Goal: Task Accomplishment & Management: Manage account settings

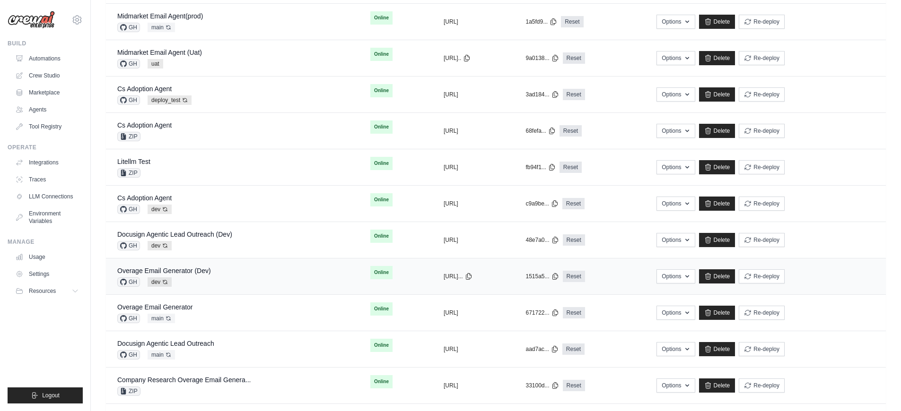
scroll to position [194, 0]
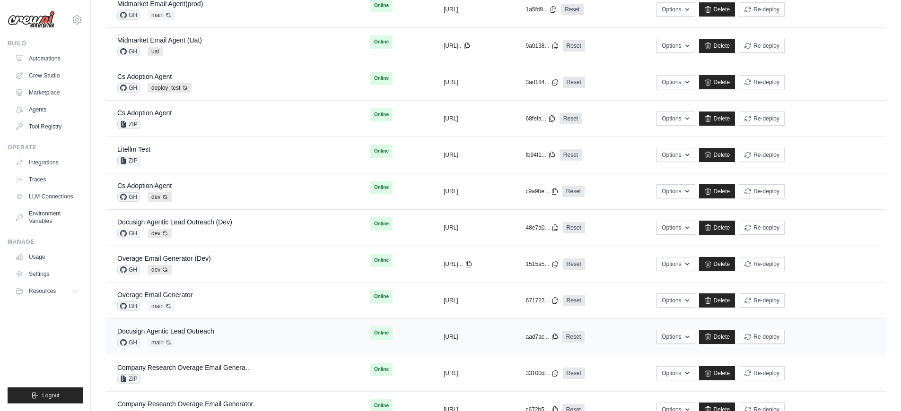
click at [268, 333] on div "Docusign Agentic Lead Outreach GH main Auto-deploy enabled" at bounding box center [232, 337] width 230 height 21
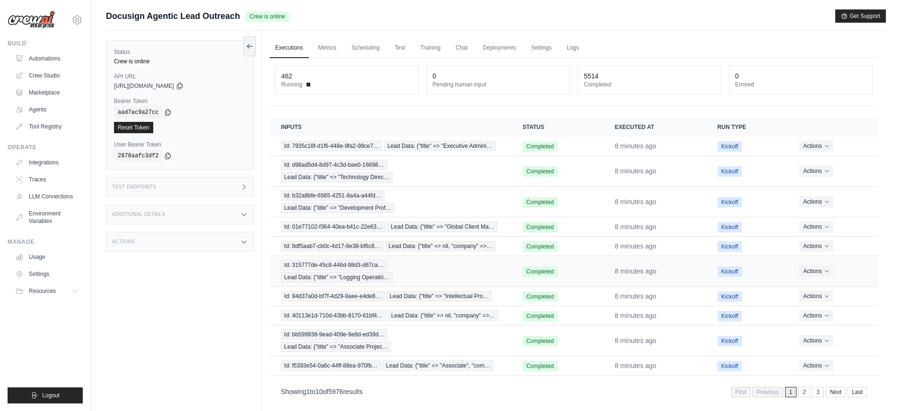
scroll to position [40, 0]
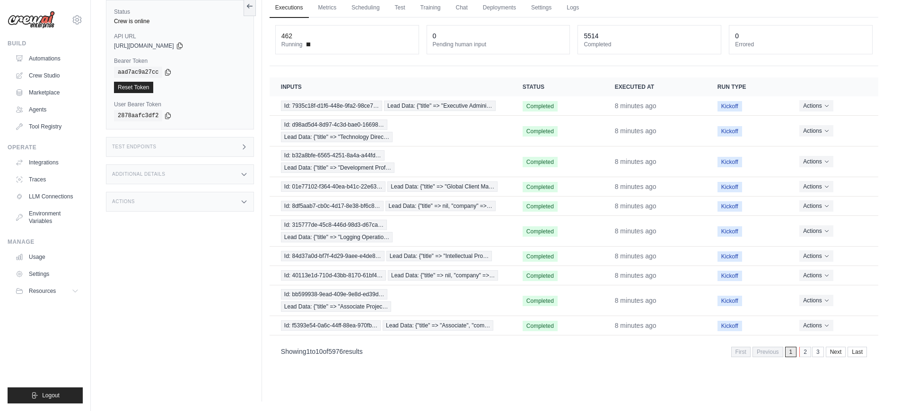
click at [802, 355] on link "2" at bounding box center [805, 352] width 12 height 10
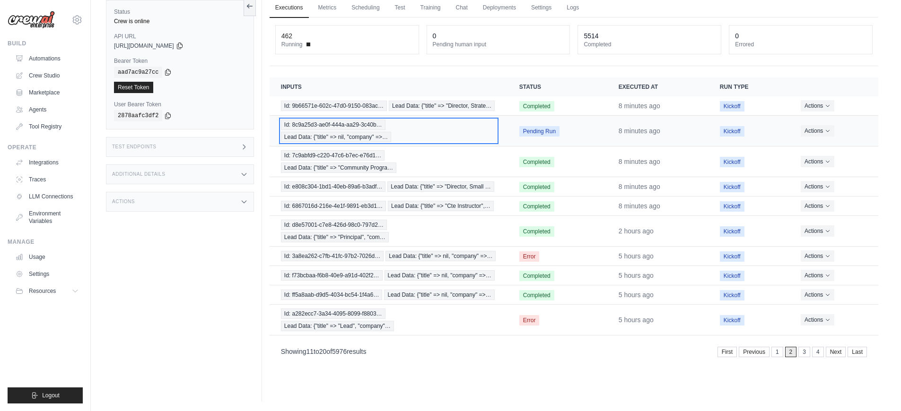
click at [431, 133] on div "Id: 8c9a25d3-ae0f-444a-aa29-3c40b… Lead Data: {"title" => nil, "company" =>…" at bounding box center [389, 131] width 216 height 23
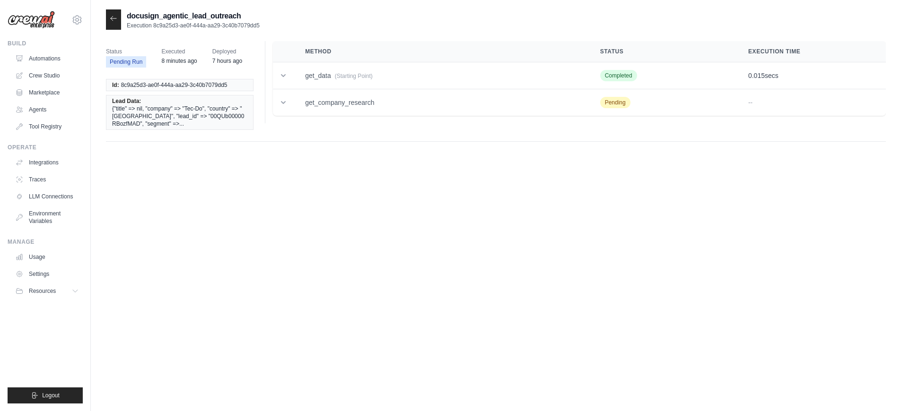
drag, startPoint x: 256, startPoint y: 25, endPoint x: 152, endPoint y: 27, distance: 103.6
click at [152, 27] on div "docusign_agentic_lead_outreach Execution 8c9a25d3-ae0f-444a-aa29-3c40b7079dd5" at bounding box center [496, 19] width 780 height 20
copy p "8c9a25d3-ae0f-444a-aa29-3c40b7079dd5"
drag, startPoint x: 256, startPoint y: 32, endPoint x: 254, endPoint y: 25, distance: 7.5
click at [254, 27] on div "docusign_agentic_lead_outreach Execution 8c9a25d3-ae0f-444a-aa29-3c40b7079dd5 S…" at bounding box center [496, 80] width 780 height 142
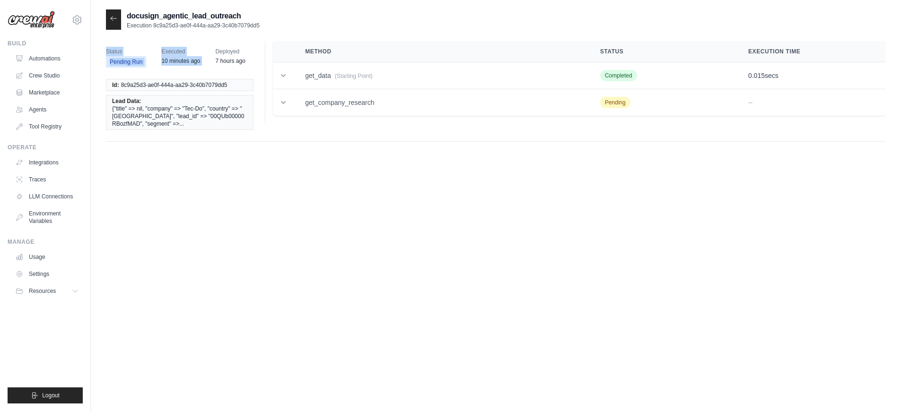
click at [254, 22] on p "Execution 8c9a25d3-ae0f-444a-aa29-3c40b7079dd5" at bounding box center [193, 26] width 133 height 8
click at [294, 81] on td "get_data (Starting Point)" at bounding box center [441, 75] width 295 height 27
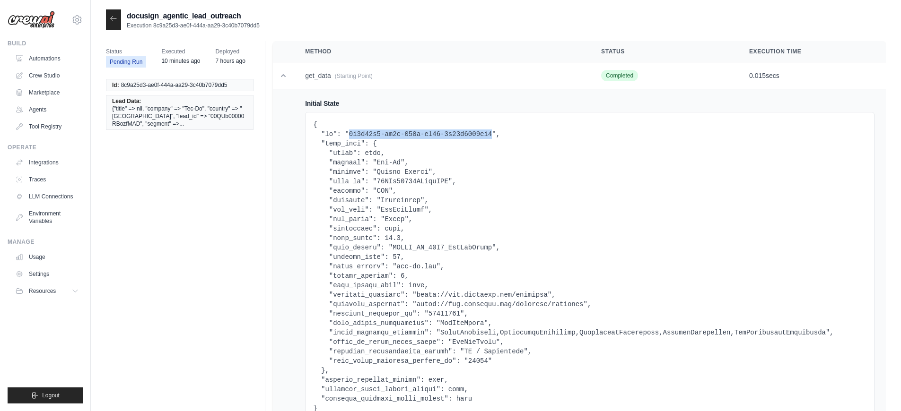
drag, startPoint x: 492, startPoint y: 134, endPoint x: 349, endPoint y: 133, distance: 142.8
click at [349, 133] on pre at bounding box center [589, 266] width 553 height 293
copy pre "8c9a25d3-ae0f-444a-aa29-3c40b7079dd5"
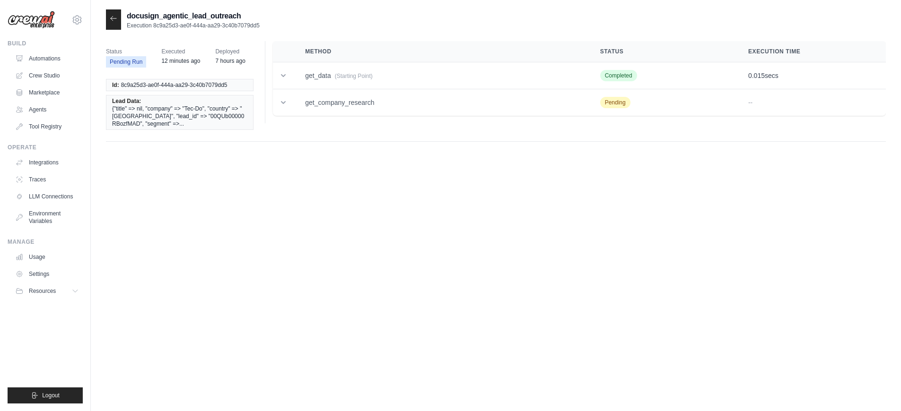
click at [117, 22] on icon at bounding box center [114, 19] width 8 height 8
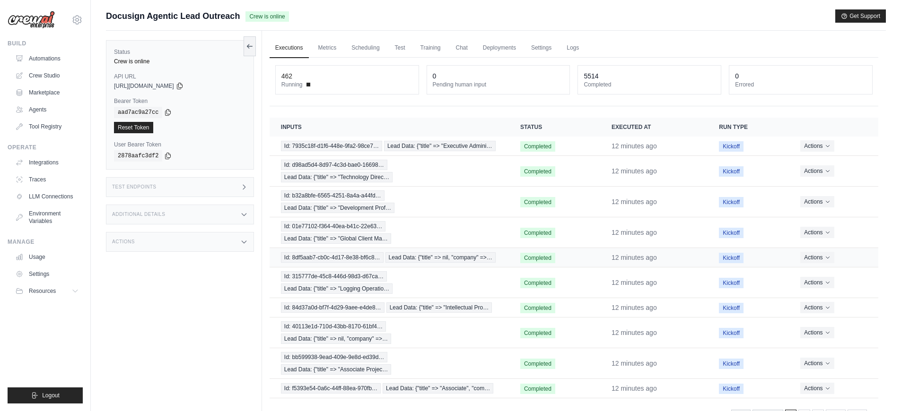
scroll to position [40, 0]
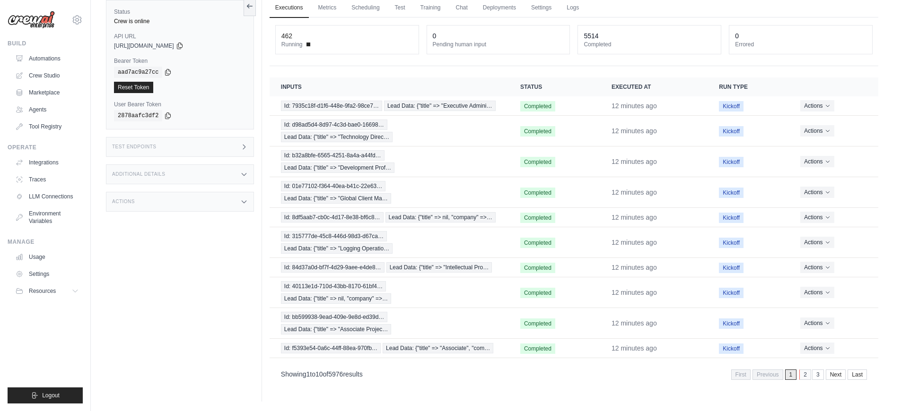
click at [801, 376] on link "2" at bounding box center [805, 375] width 12 height 10
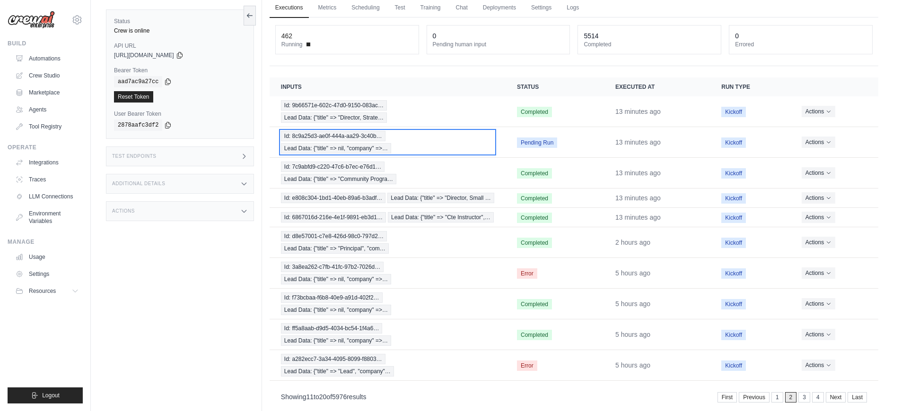
click at [417, 141] on div "Id: 8c9a25d3-ae0f-444a-aa29-3c40b… Lead Data: {"title" => nil, "company" =>…" at bounding box center [387, 142] width 213 height 23
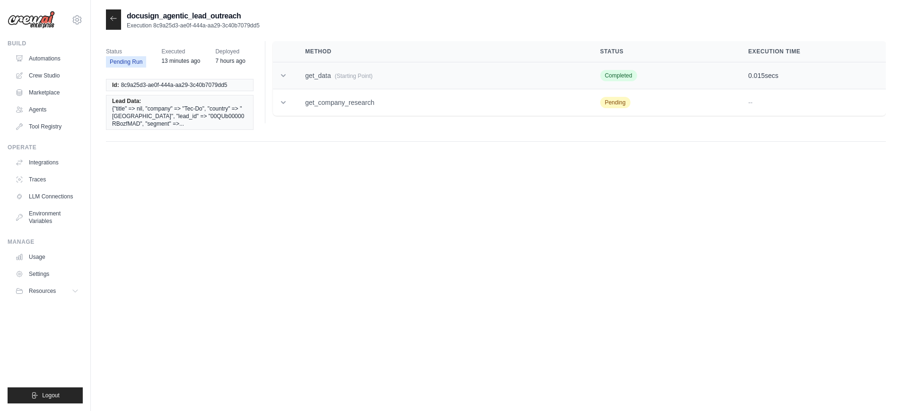
click at [324, 69] on td "get_data (Starting Point)" at bounding box center [441, 75] width 295 height 27
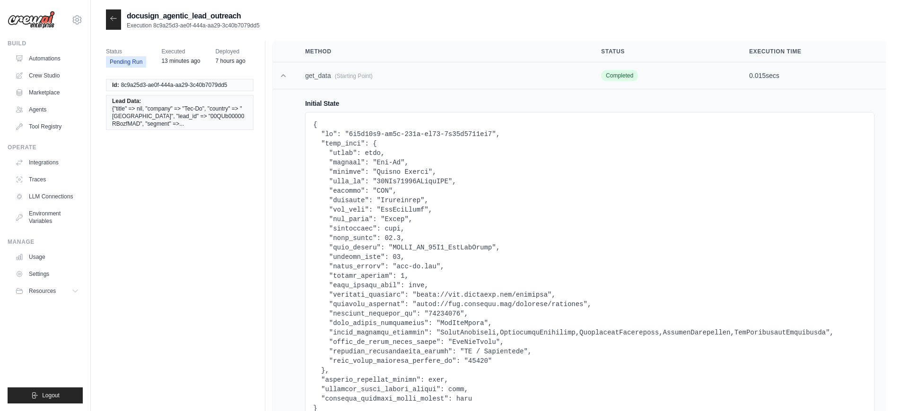
click at [287, 77] on icon at bounding box center [283, 75] width 9 height 9
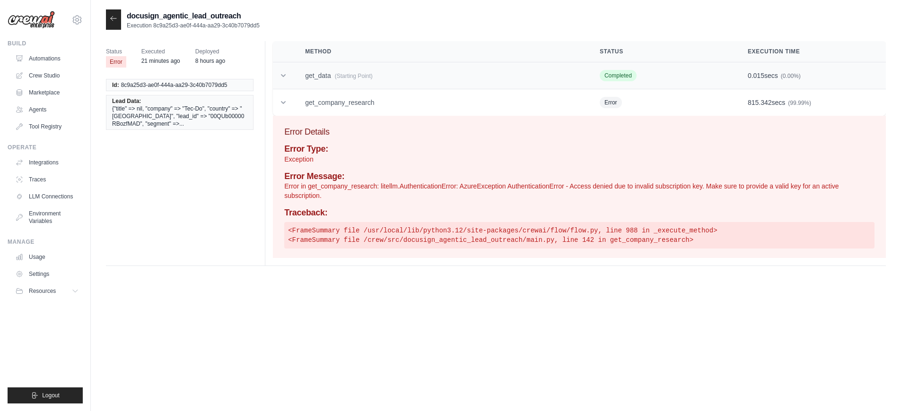
click at [354, 79] on span "(Starting Point)" at bounding box center [354, 76] width 38 height 7
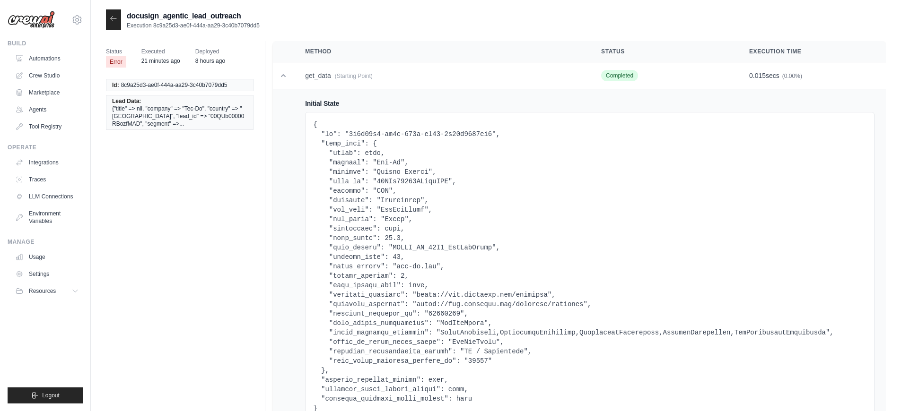
scroll to position [36, 0]
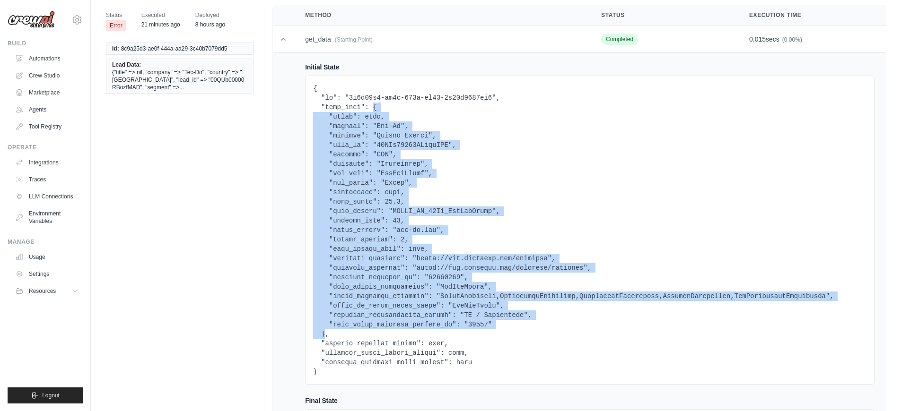
drag, startPoint x: 372, startPoint y: 108, endPoint x: 325, endPoint y: 335, distance: 232.2
click at [325, 335] on pre at bounding box center [589, 230] width 553 height 293
copy pre "{ "title": null, "company": "Tec-Do", "country": "United States", "lead_id": "0…"
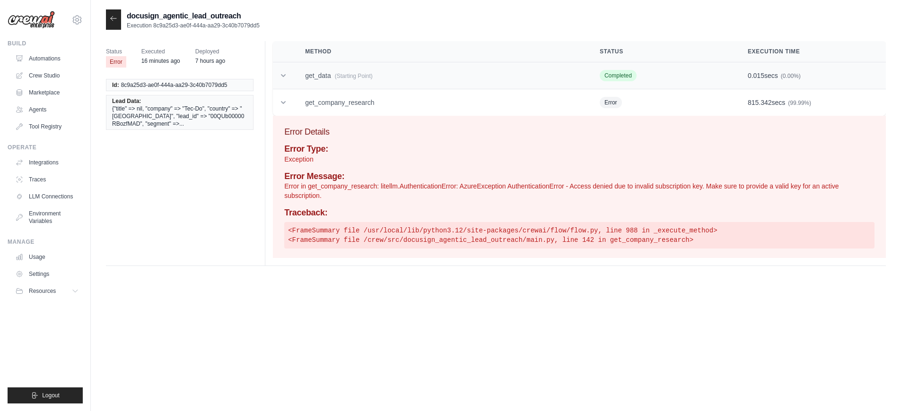
click at [296, 74] on td "get_data (Starting Point)" at bounding box center [441, 75] width 295 height 27
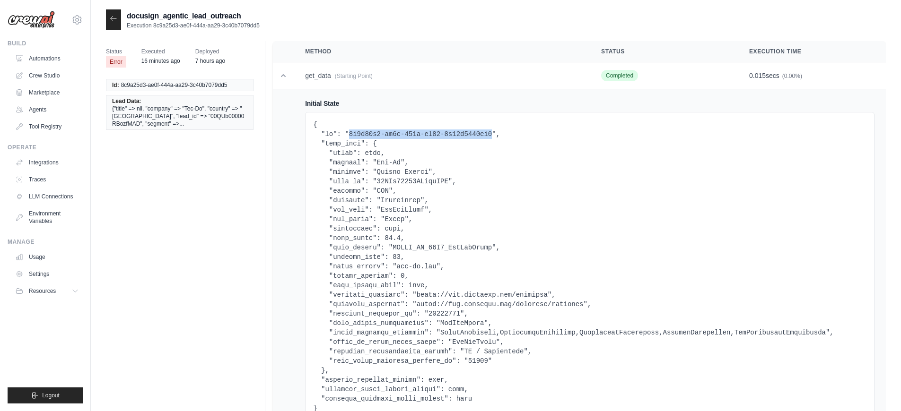
drag, startPoint x: 492, startPoint y: 134, endPoint x: 350, endPoint y: 134, distance: 141.4
click at [350, 134] on pre at bounding box center [589, 266] width 553 height 293
copy pre "8c9a25d3-ae0f-444a-aa29-3c40b7079dd5"
click at [68, 60] on link "Automations" at bounding box center [47, 58] width 71 height 15
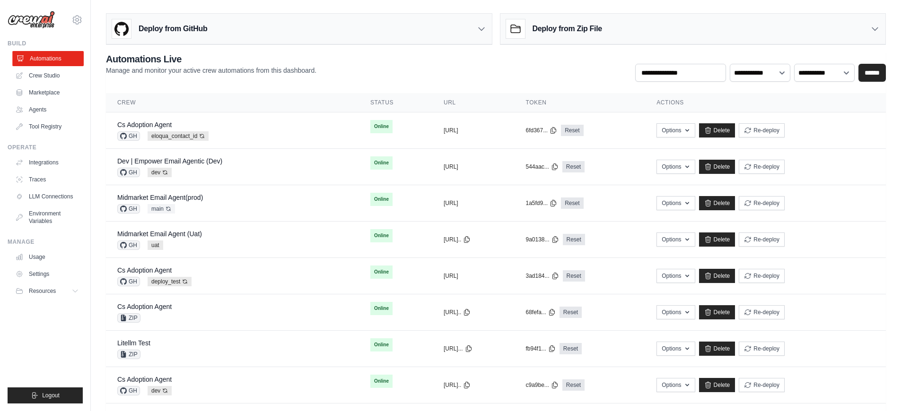
click at [45, 61] on link "Automations" at bounding box center [47, 58] width 71 height 15
click at [239, 175] on div "Dev | Empower Email Agentic (Dev) GH dev Auto-deploy enabled" at bounding box center [232, 167] width 230 height 21
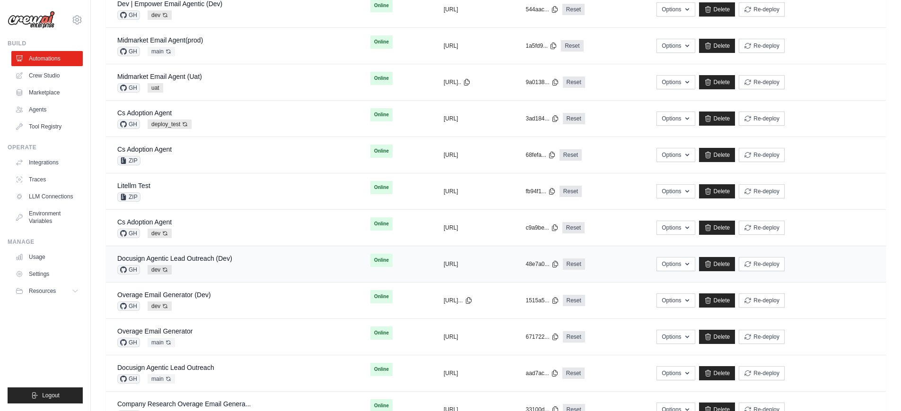
click at [234, 266] on div "Docusign Agentic Lead Outreach (Dev) GH dev Auto-deploy enabled" at bounding box center [232, 264] width 230 height 21
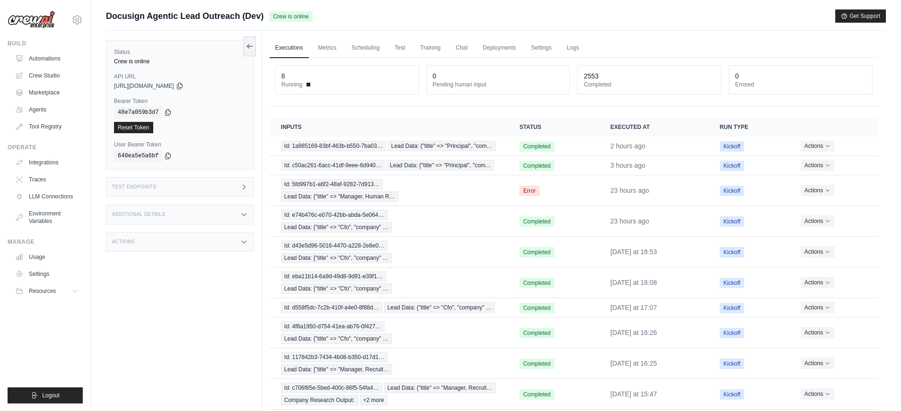
click at [204, 192] on div "Test Endpoints" at bounding box center [180, 187] width 148 height 20
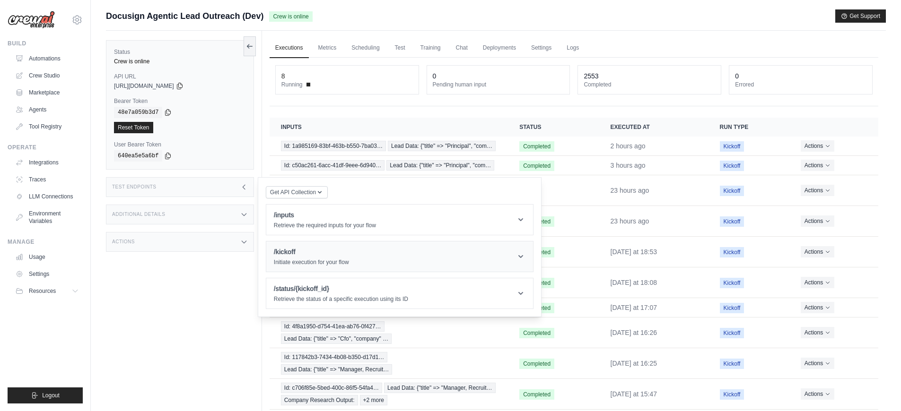
click at [338, 255] on h1 "/kickoff" at bounding box center [311, 251] width 75 height 9
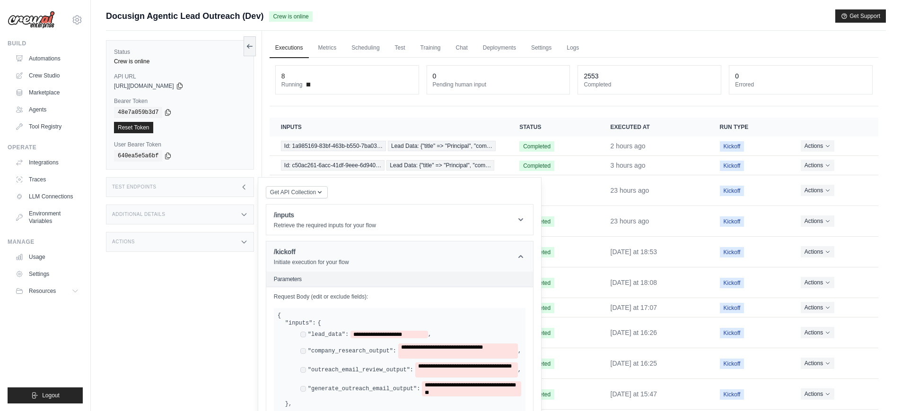
scroll to position [121, 0]
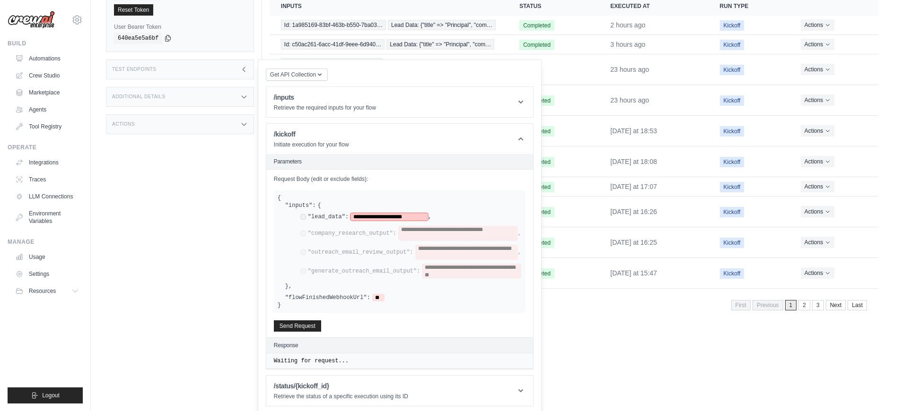
click at [368, 221] on span "**********" at bounding box center [389, 217] width 78 height 8
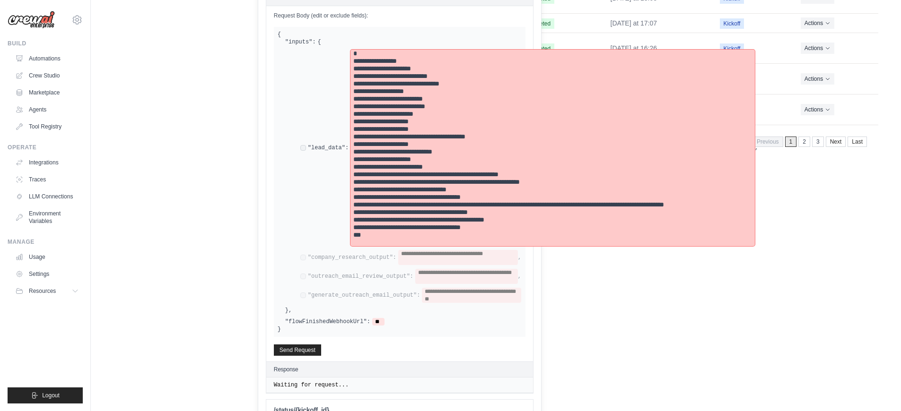
scroll to position [309, 0]
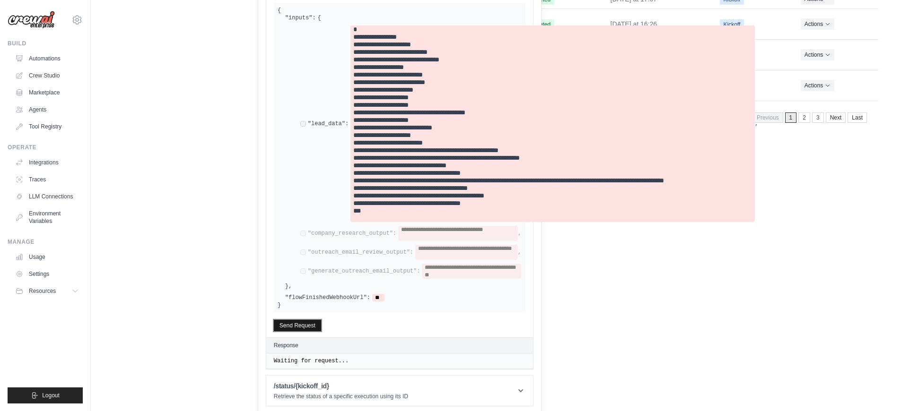
click at [284, 332] on button "Send Request" at bounding box center [297, 325] width 47 height 11
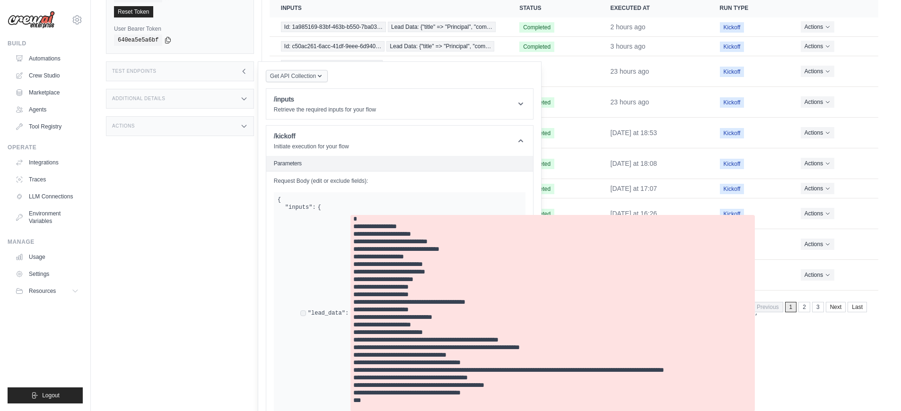
scroll to position [0, 0]
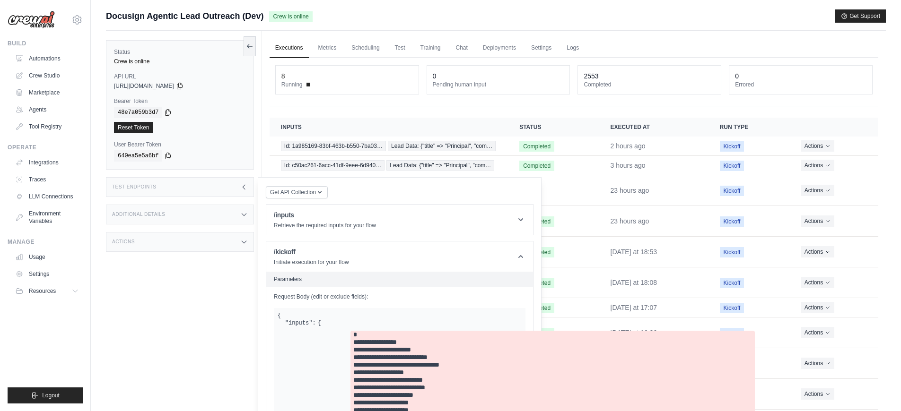
click at [291, 48] on link "Executions" at bounding box center [289, 48] width 39 height 20
click at [297, 51] on link "Executions" at bounding box center [289, 48] width 39 height 20
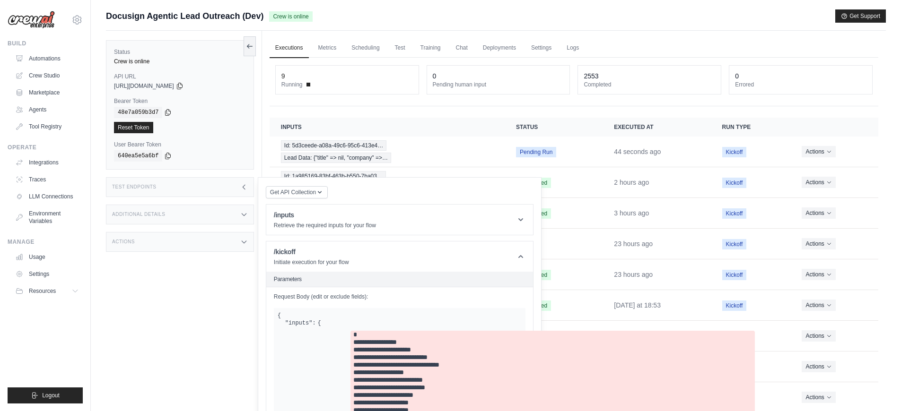
click at [166, 315] on div "Status Crew is online API URL copied https://docusign-agentic-lead-outreach-b9b…" at bounding box center [184, 236] width 156 height 411
click at [284, 45] on link "Executions" at bounding box center [289, 48] width 39 height 20
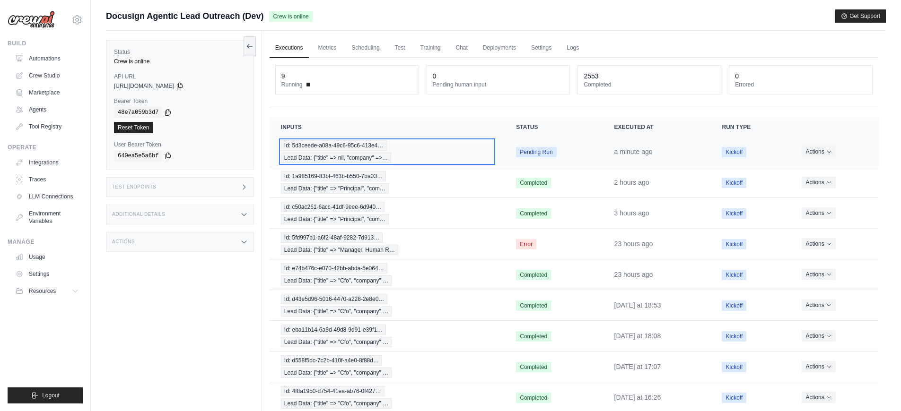
click at [414, 160] on div "Id: 5d3ceede-a08a-49c6-95c6-413e4… Lead Data: {"title" => nil, "company" =>…" at bounding box center [387, 151] width 212 height 23
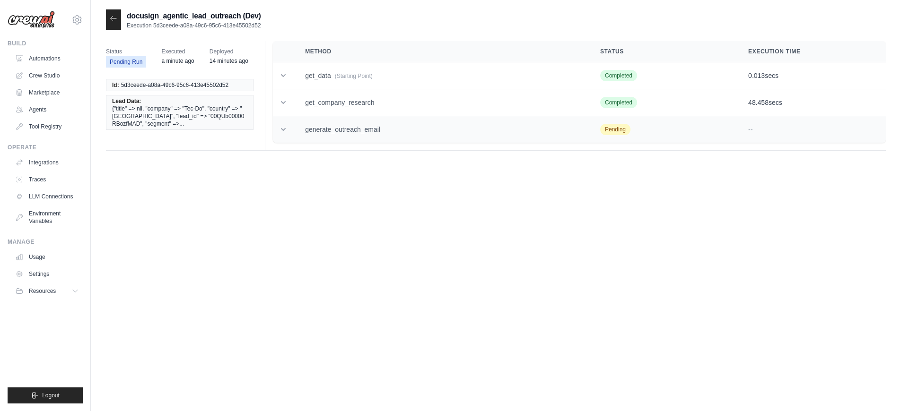
click at [367, 133] on td "generate_outreach_email" at bounding box center [441, 129] width 295 height 27
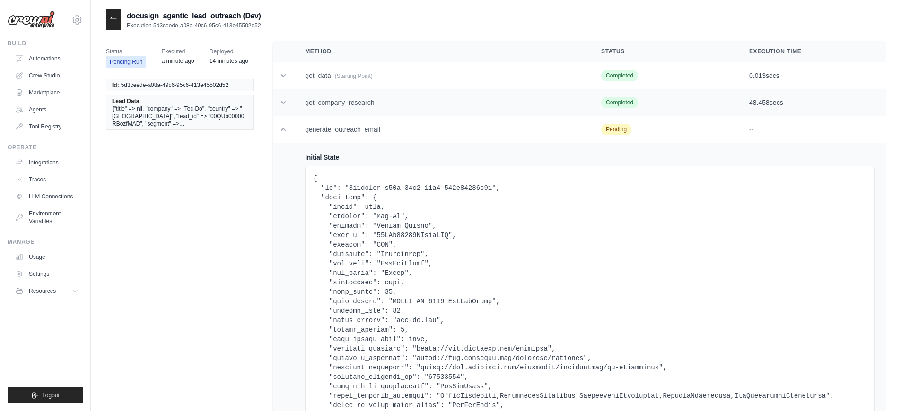
click at [371, 107] on td "get_company_research" at bounding box center [442, 102] width 296 height 27
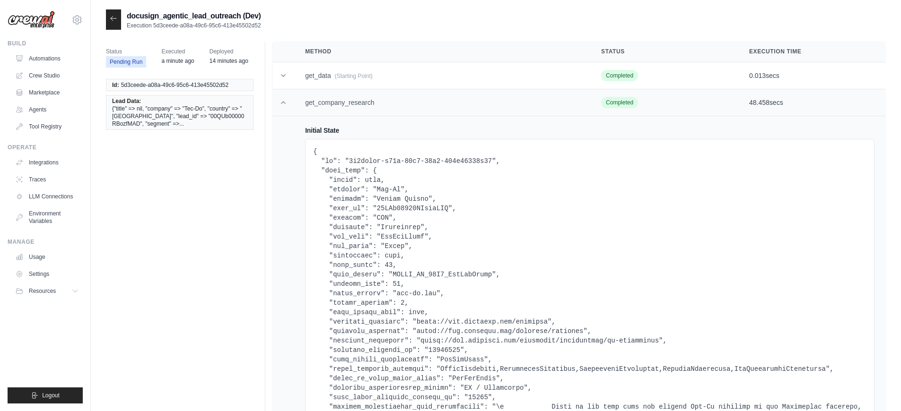
click at [371, 107] on td "get_company_research" at bounding box center [442, 102] width 296 height 27
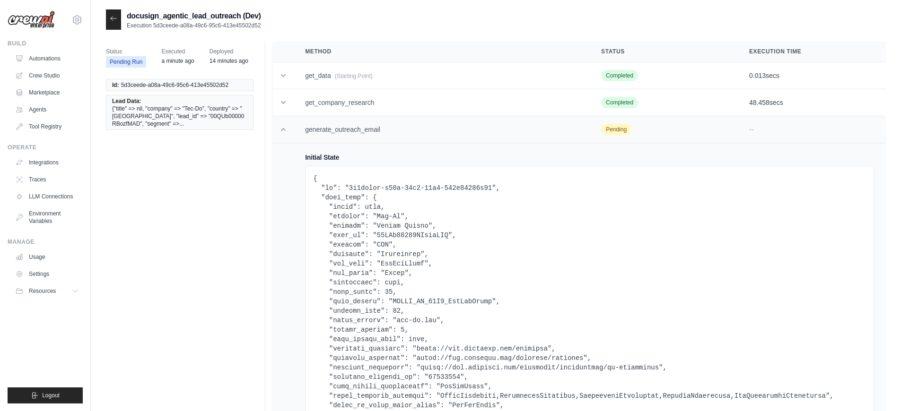
click at [377, 132] on td "generate_outreach_email" at bounding box center [442, 129] width 296 height 27
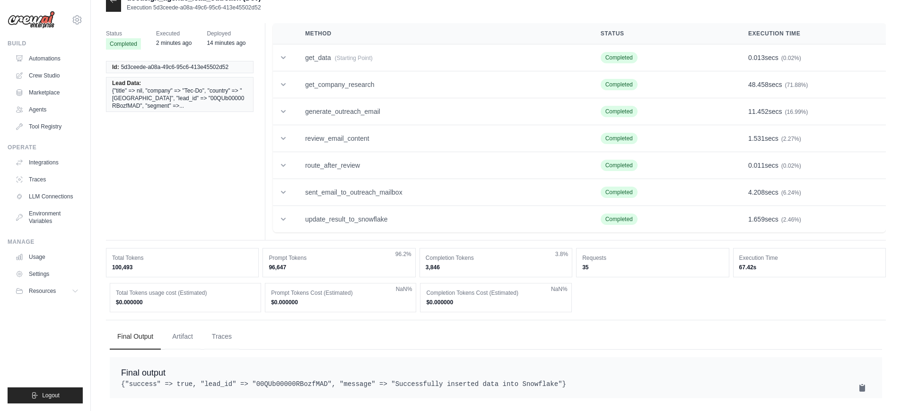
scroll to position [30, 0]
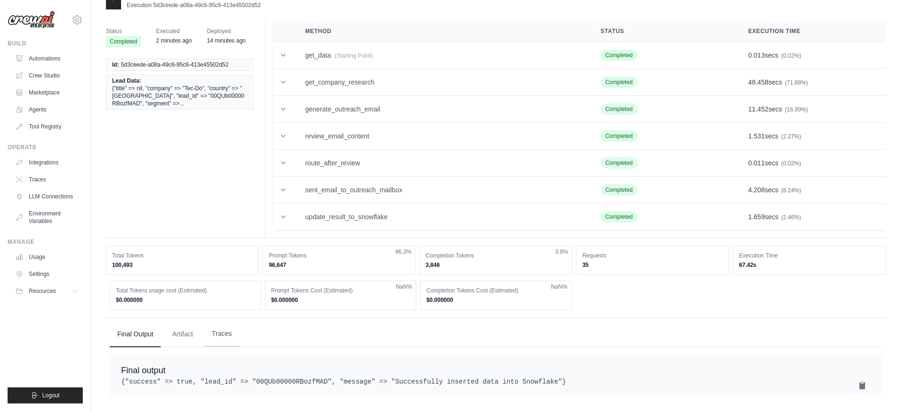
click at [232, 327] on button "Traces" at bounding box center [221, 335] width 35 height 26
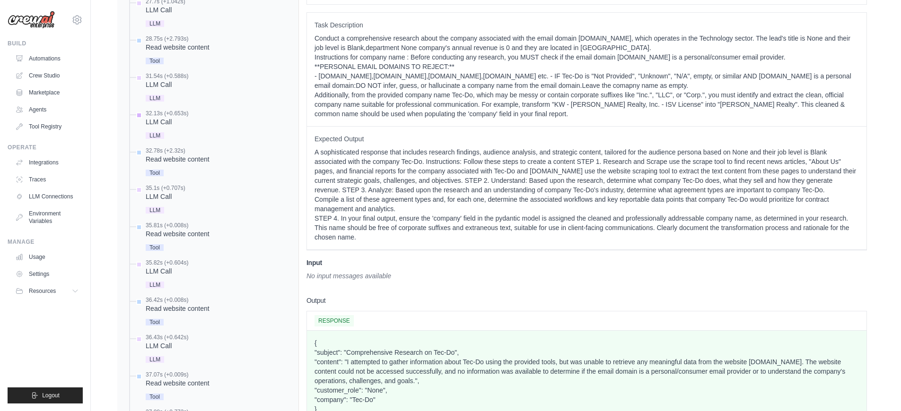
scroll to position [351, 0]
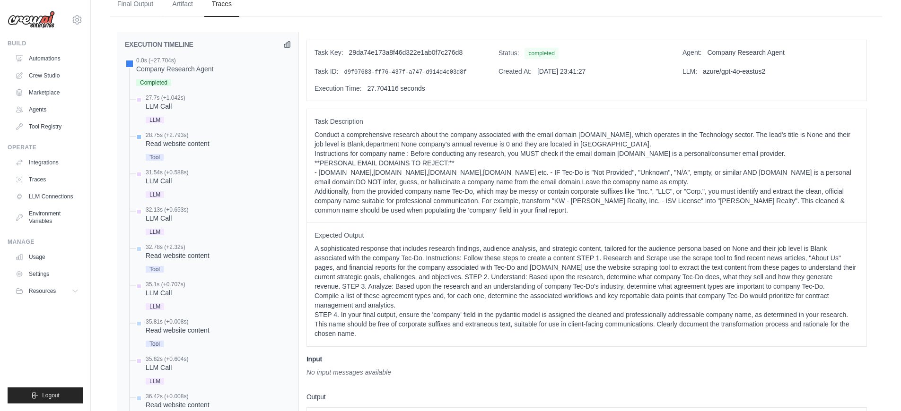
click at [195, 148] on div "Read website content" at bounding box center [178, 143] width 64 height 9
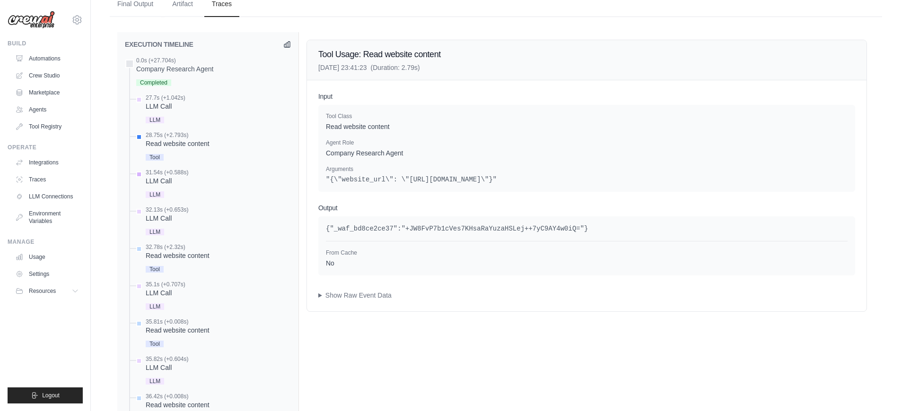
click at [167, 187] on div "31.54s (+0.588s) LLM Call LLM" at bounding box center [167, 185] width 43 height 32
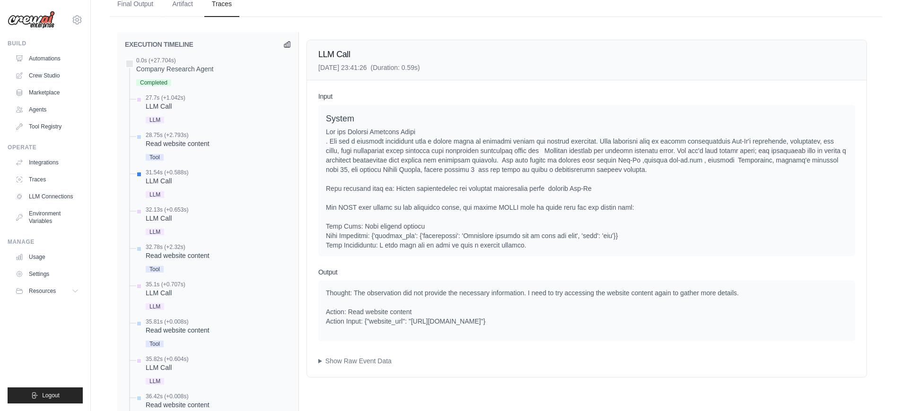
scroll to position [180, 0]
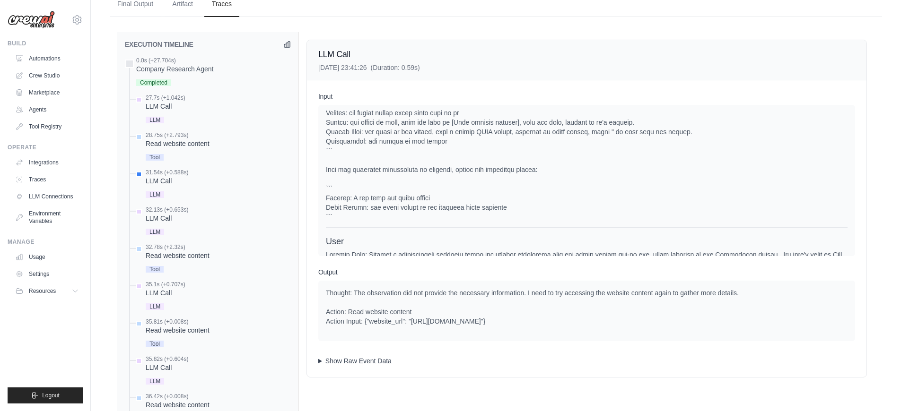
click at [384, 360] on summary "Show Raw Event Data" at bounding box center [586, 361] width 537 height 9
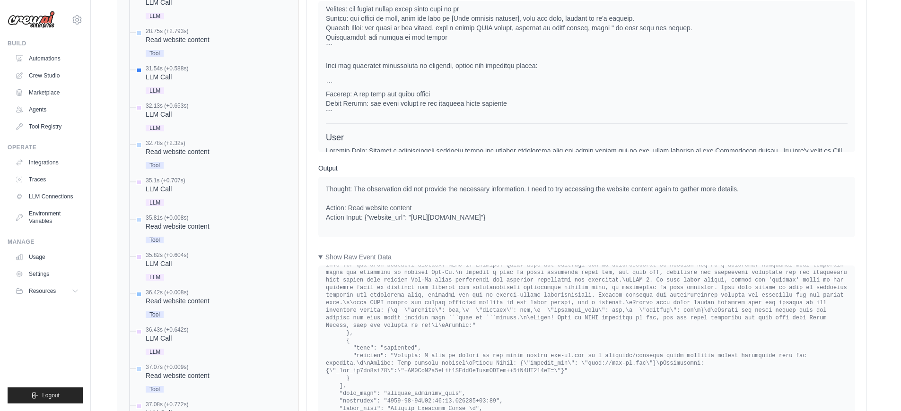
scroll to position [331, 0]
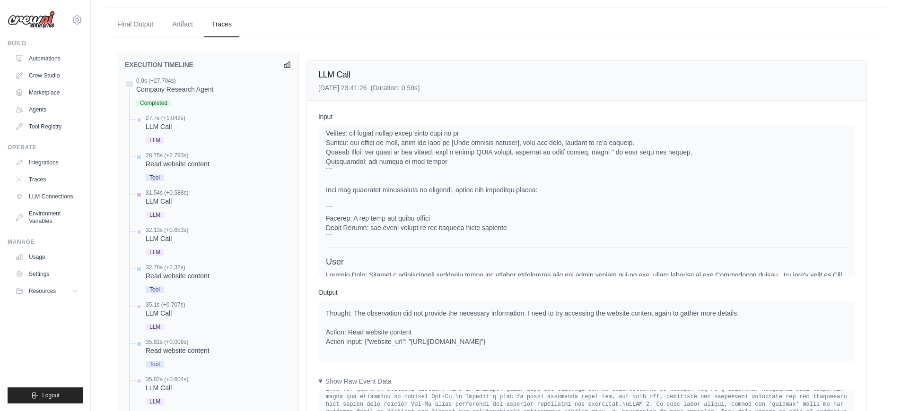
click at [164, 205] on div "LLM Call" at bounding box center [167, 201] width 43 height 9
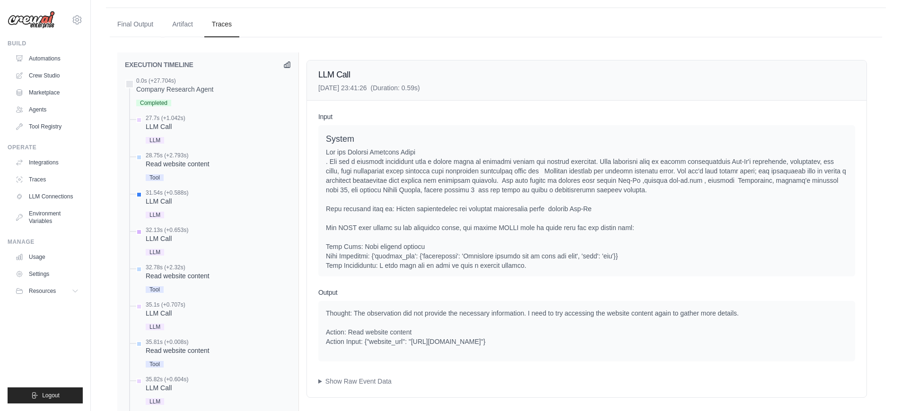
click at [167, 233] on div "32.13s (+0.653s)" at bounding box center [167, 231] width 43 height 8
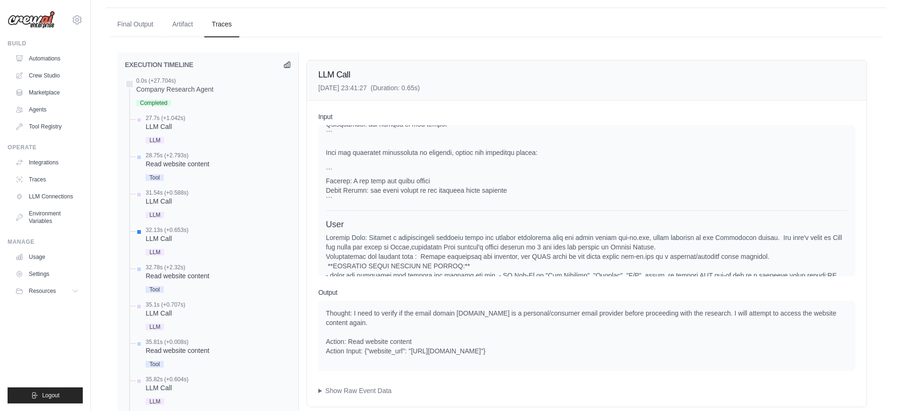
scroll to position [504, 0]
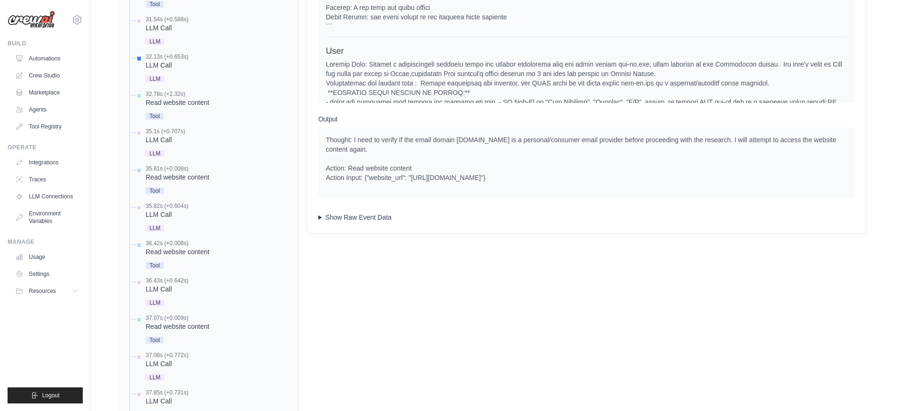
click at [382, 218] on summary "Show Raw Event Data" at bounding box center [586, 217] width 537 height 9
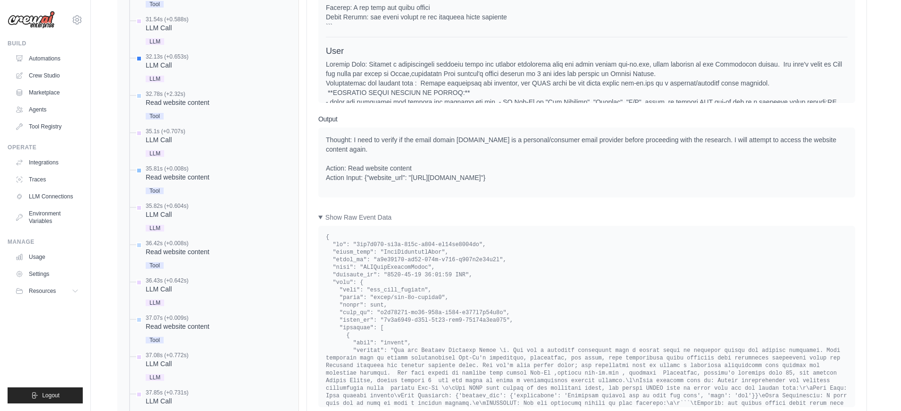
click at [192, 180] on div "Read website content" at bounding box center [178, 177] width 64 height 9
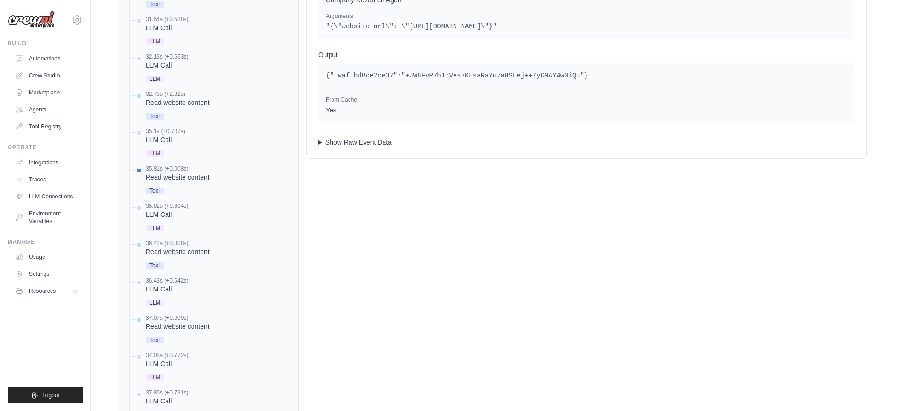
click at [383, 144] on summary "Show Raw Event Data" at bounding box center [586, 142] width 537 height 9
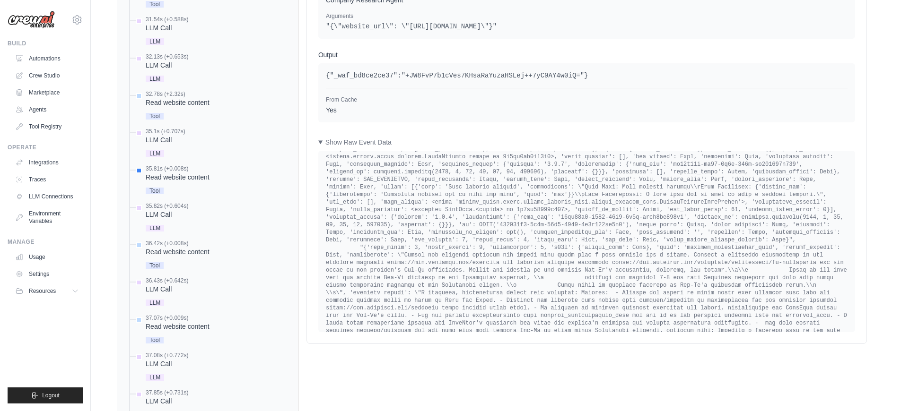
scroll to position [1426, 0]
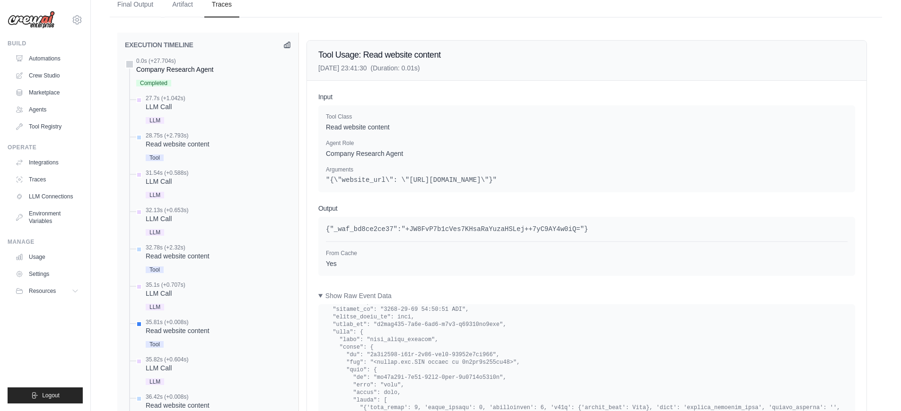
scroll to position [404, 0]
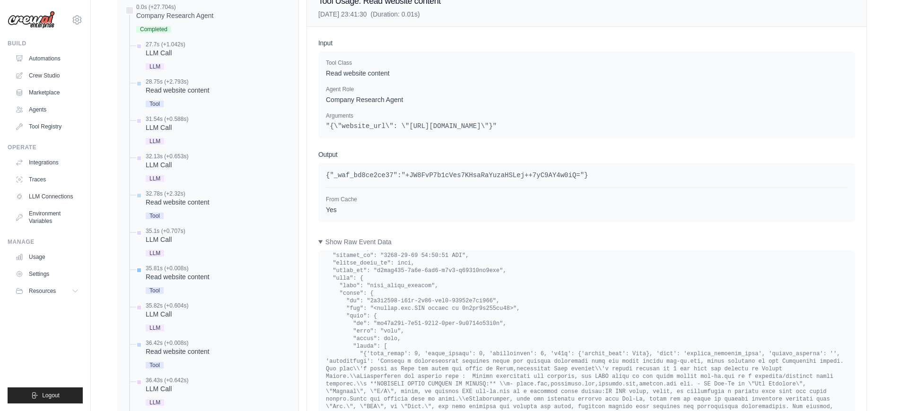
click at [185, 277] on div "Read website content" at bounding box center [178, 276] width 64 height 9
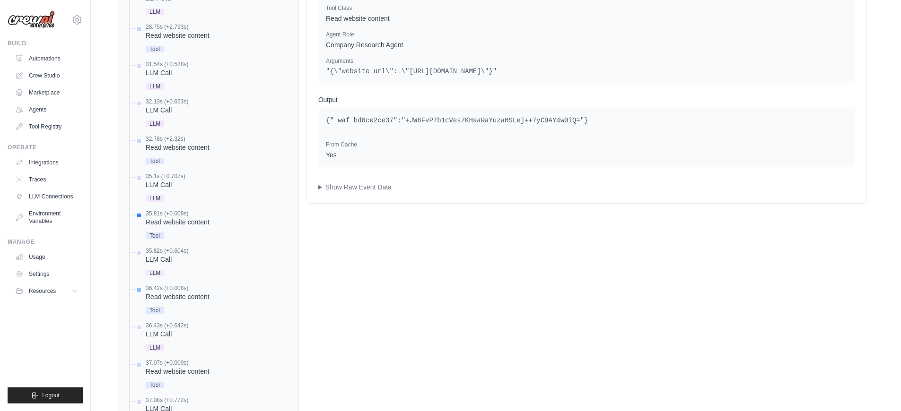
click at [185, 296] on div "Read website content" at bounding box center [178, 296] width 64 height 9
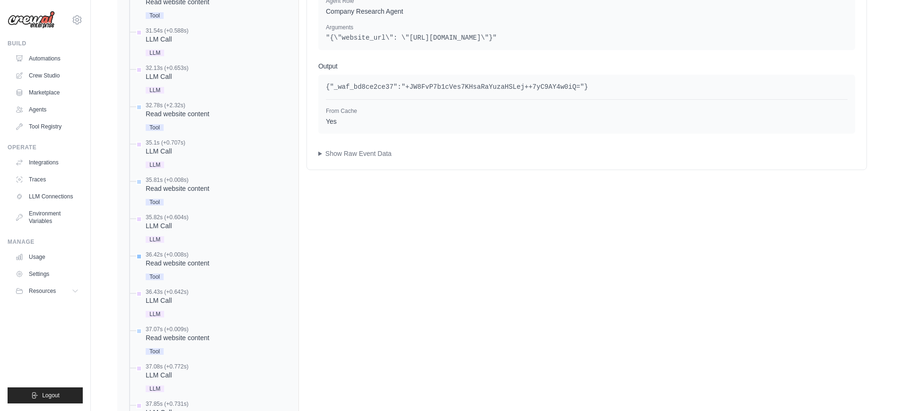
scroll to position [534, 0]
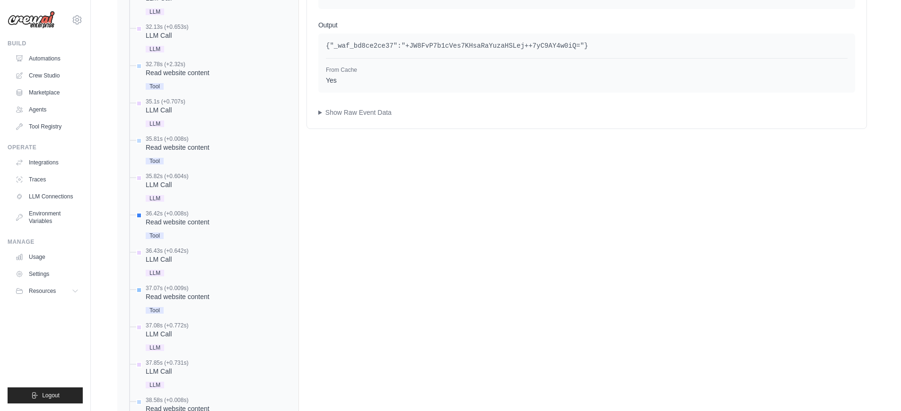
click at [189, 296] on div "Read website content" at bounding box center [178, 296] width 64 height 9
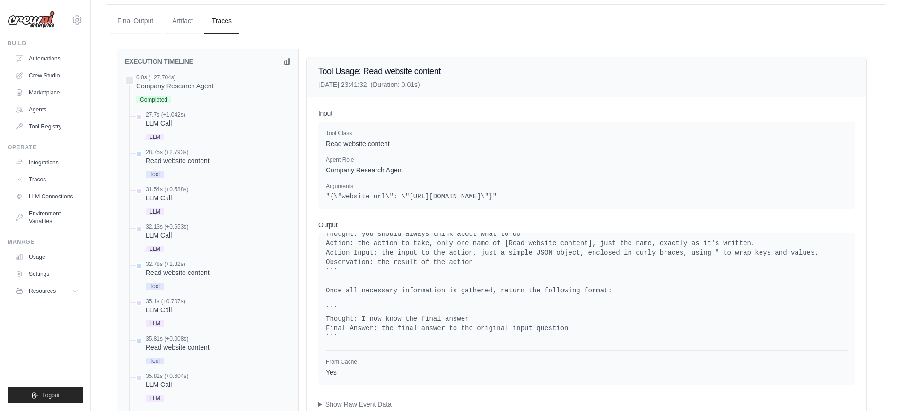
scroll to position [445, 0]
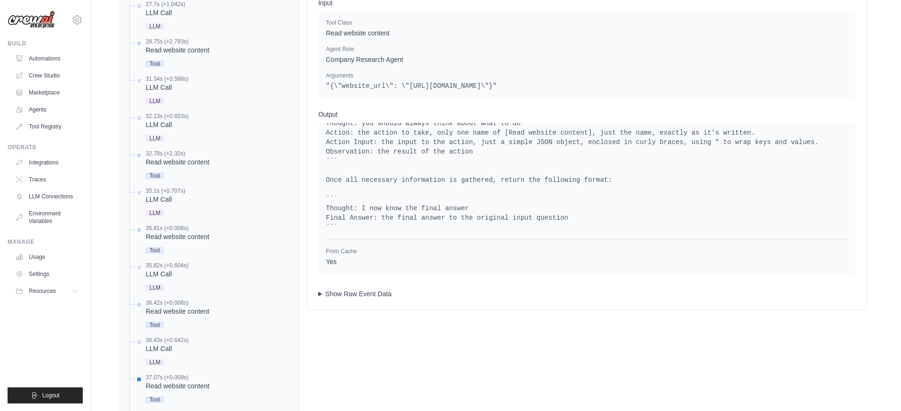
click at [336, 294] on summary "Show Raw Event Data" at bounding box center [586, 293] width 537 height 9
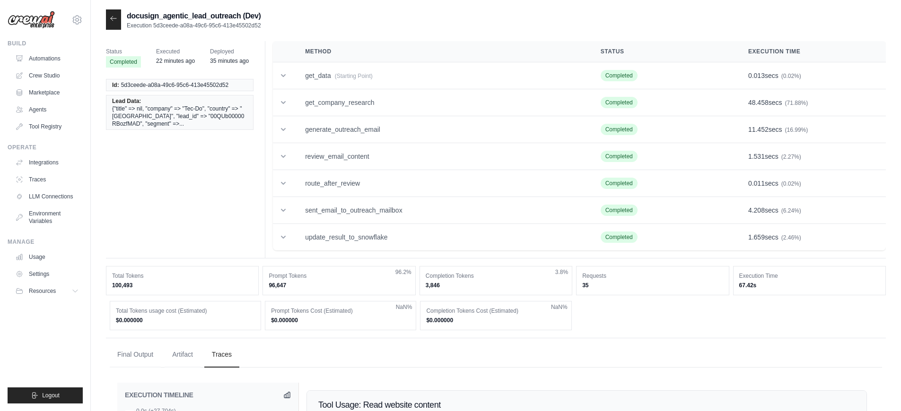
scroll to position [168, 0]
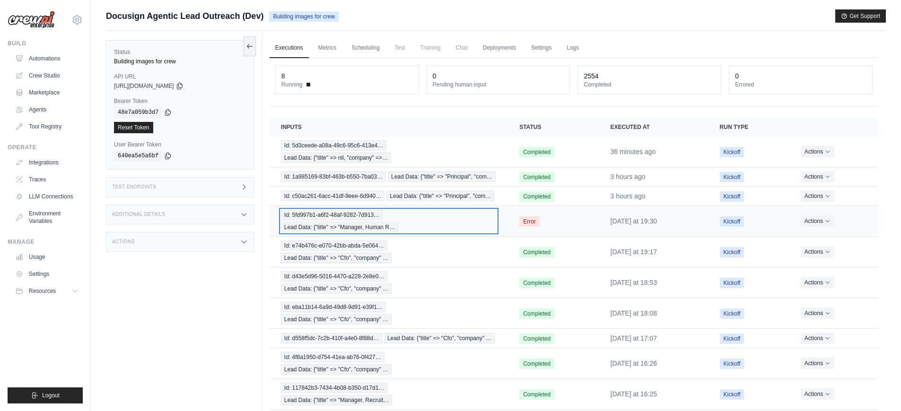
click at [436, 233] on div "Id: 5fd997b1-a6f2-48af-9282-7d913… Lead Data: {"title" => "Manager, Human R…" at bounding box center [389, 221] width 216 height 23
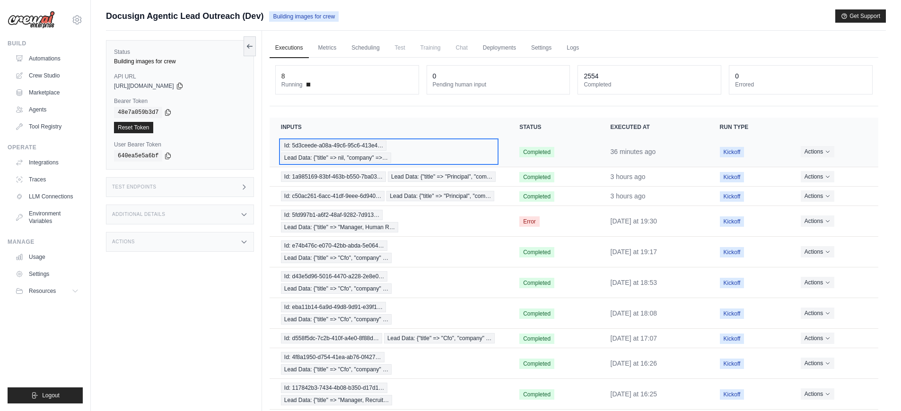
click at [475, 161] on div "Id: 5d3ceede-a08a-49c6-95c6-413e4… Lead Data: {"title" => nil, "company" =>…" at bounding box center [389, 151] width 216 height 23
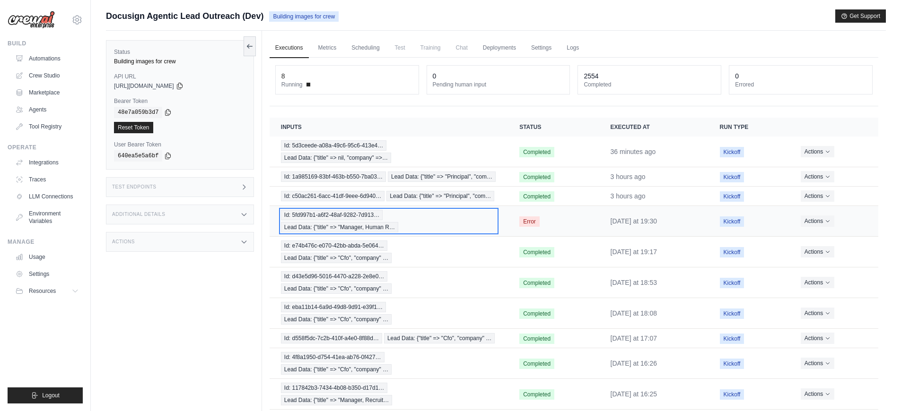
click at [426, 233] on div "Id: 5fd997b1-a6f2-48af-9282-7d913… Lead Data: {"title" => "Manager, Human R…" at bounding box center [389, 221] width 216 height 23
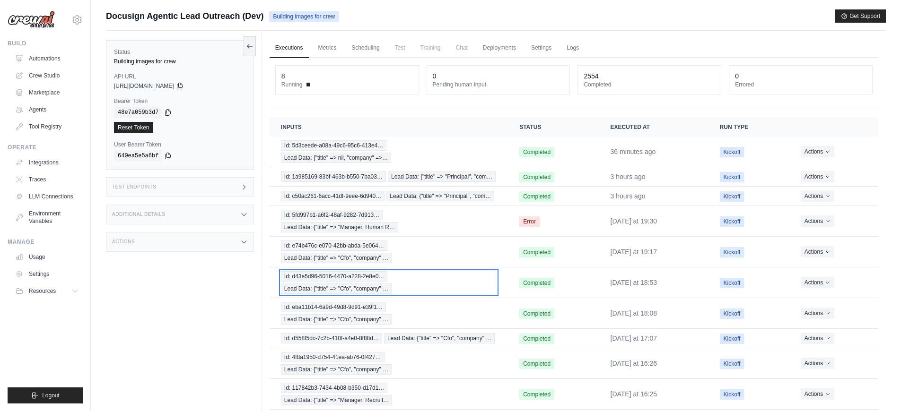
click at [469, 294] on div "Id: d43e5d96-5016-4470-a228-2e8e0… Lead Data: {"title" => "Cfo", "company" …" at bounding box center [389, 282] width 216 height 23
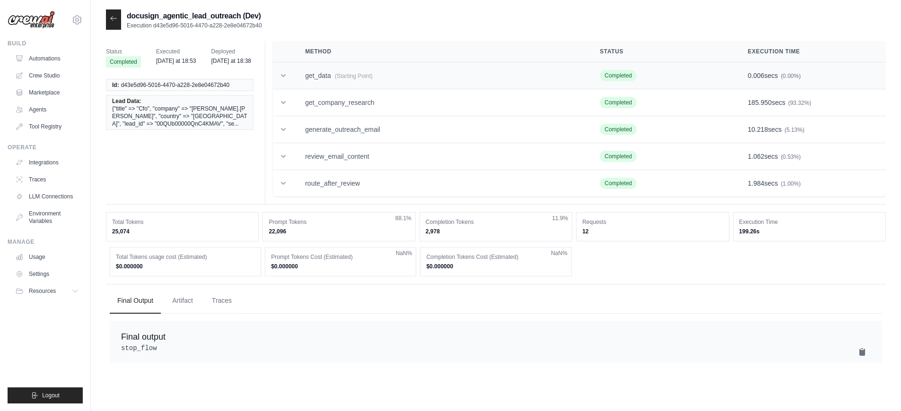
click at [358, 82] on td "get_data (Starting Point)" at bounding box center [441, 75] width 295 height 27
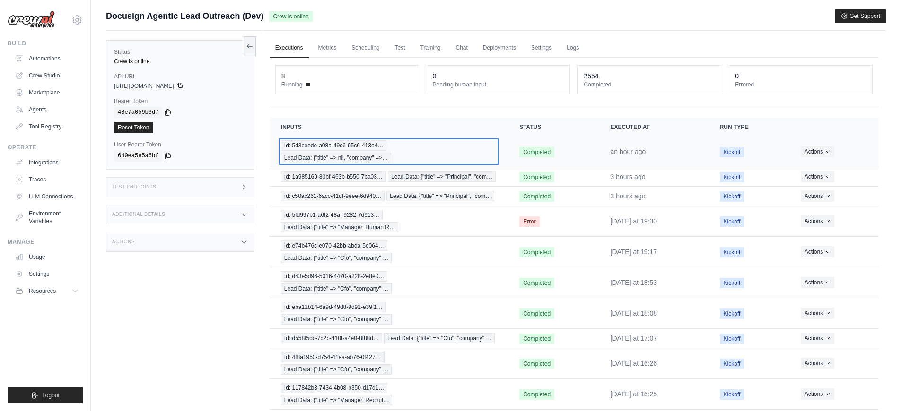
click at [441, 157] on div "Id: 5d3ceede-a08a-49c6-95c6-413e4… Lead Data: {"title" => nil, "company" =>…" at bounding box center [389, 151] width 216 height 23
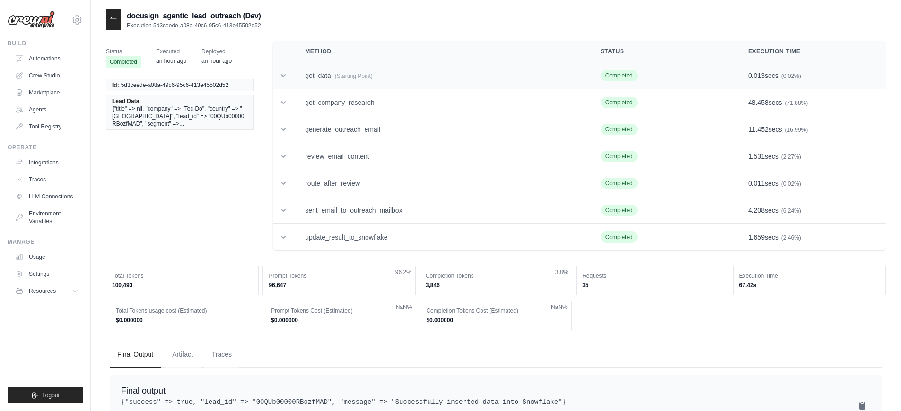
click at [375, 78] on td "get_data (Starting Point)" at bounding box center [442, 75] width 296 height 27
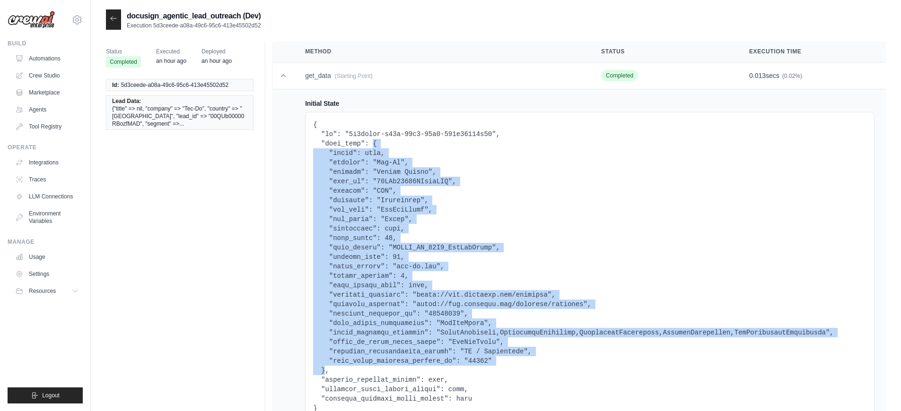
drag, startPoint x: 372, startPoint y: 145, endPoint x: 325, endPoint y: 370, distance: 229.4
click at [325, 370] on pre at bounding box center [589, 266] width 553 height 293
copy pre "{ "title": null, "company": "Tec-Do", "country": "[GEOGRAPHIC_DATA]", "lead_id"…"
click at [115, 20] on icon at bounding box center [114, 19] width 8 height 8
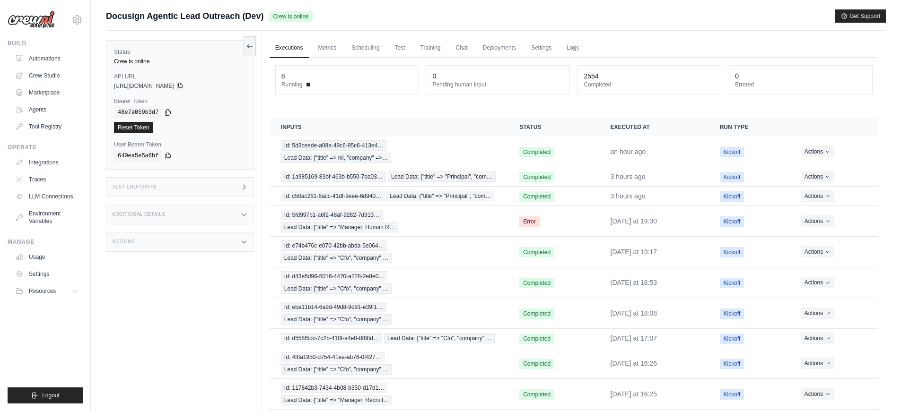
click at [209, 186] on div "Test Endpoints" at bounding box center [180, 187] width 148 height 20
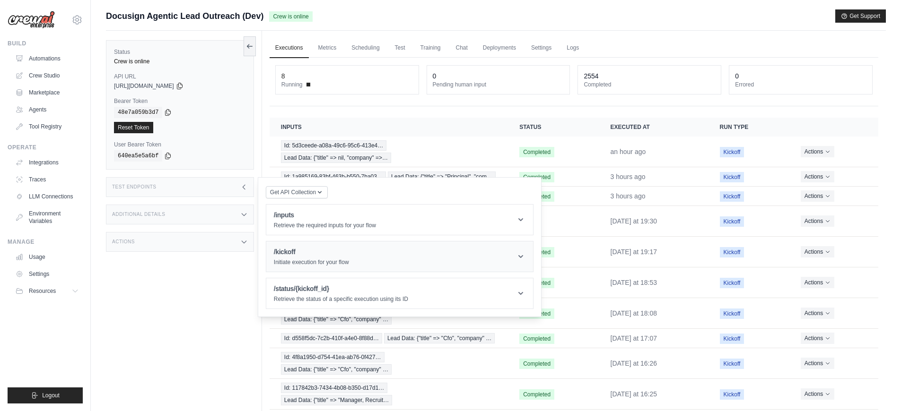
click at [305, 257] on h1 "/kickoff" at bounding box center [311, 251] width 75 height 9
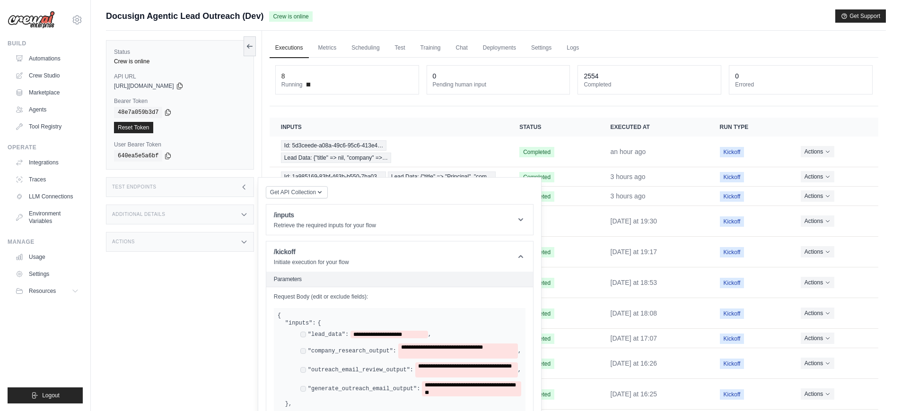
scroll to position [24, 0]
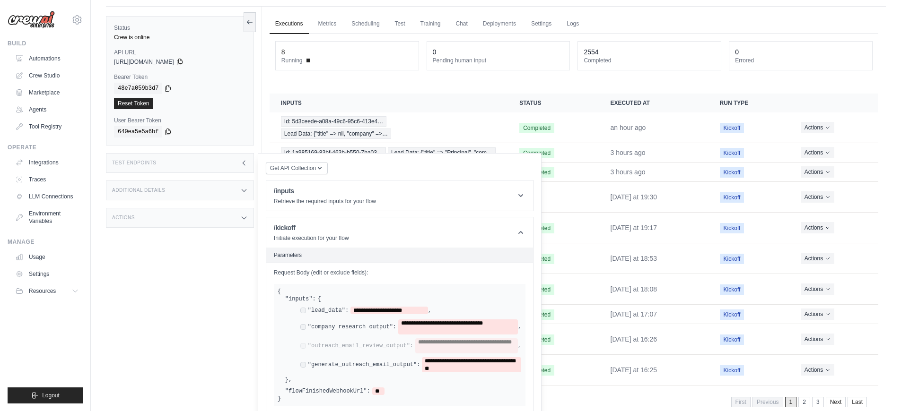
click at [306, 364] on div "**********" at bounding box center [410, 365] width 221 height 15
click at [416, 309] on span "**********" at bounding box center [389, 311] width 78 height 8
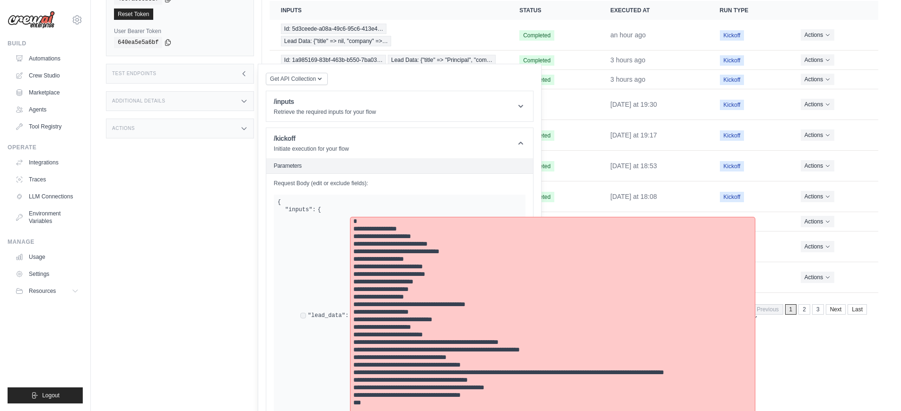
scroll to position [309, 0]
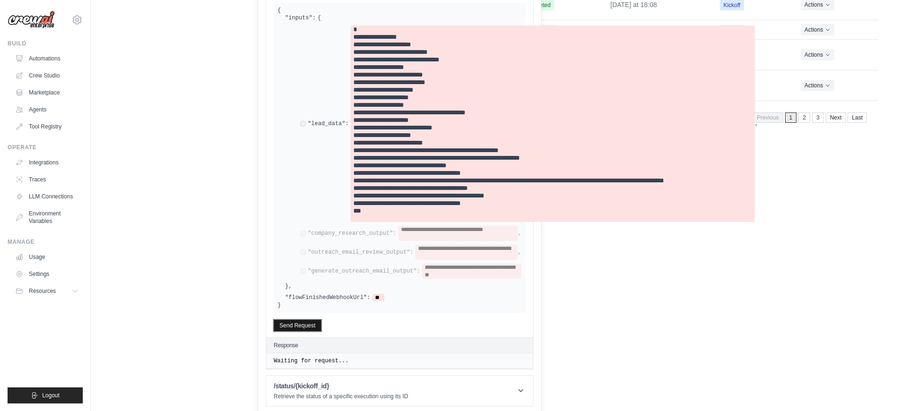
click at [308, 332] on button "Send Request" at bounding box center [297, 325] width 47 height 11
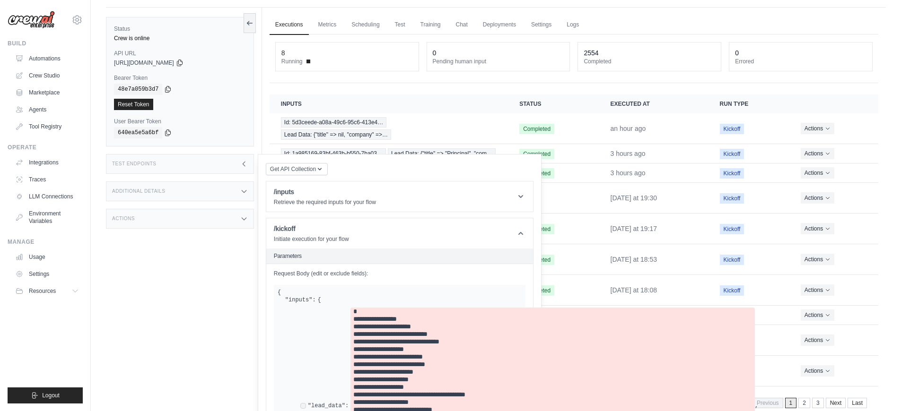
scroll to position [0, 0]
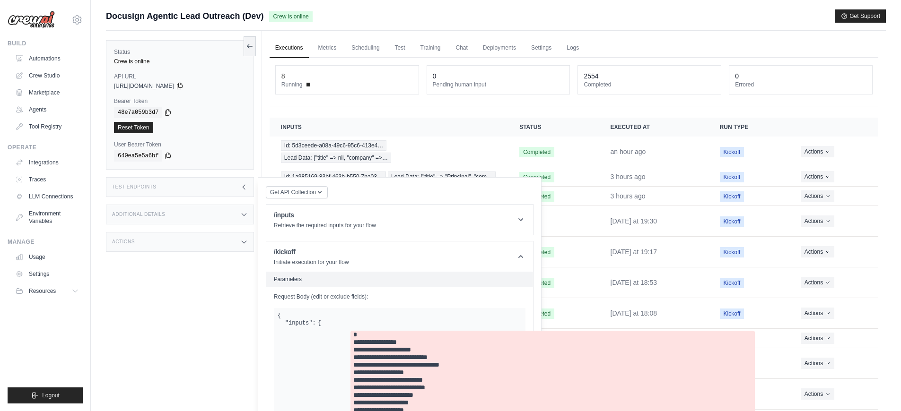
click at [292, 47] on link "Executions" at bounding box center [289, 48] width 39 height 20
click at [283, 49] on link "Executions" at bounding box center [289, 48] width 39 height 20
click at [174, 180] on div "Test Endpoints" at bounding box center [180, 187] width 148 height 20
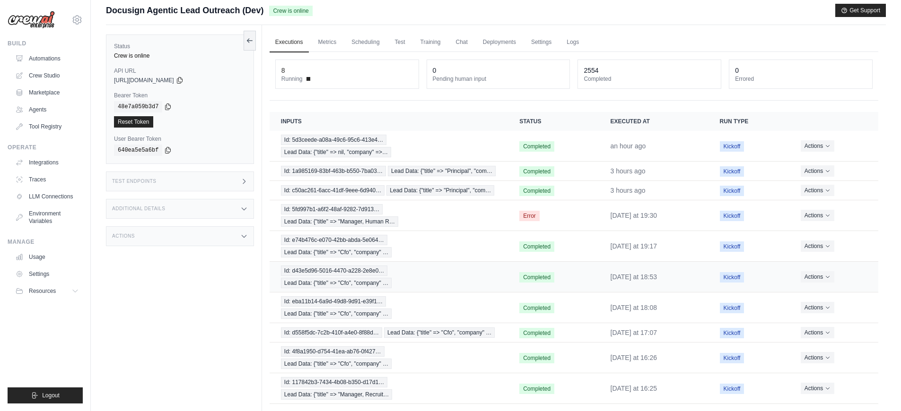
scroll to position [12, 0]
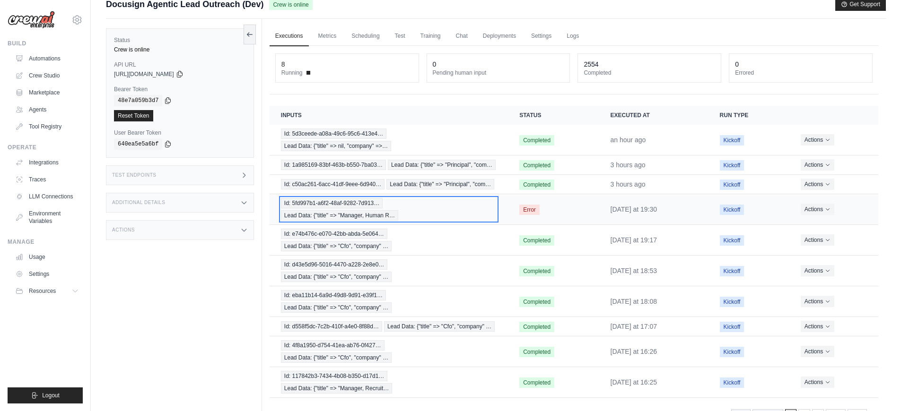
click at [436, 221] on div "Id: 5fd997b1-a6f2-48af-9282-7d913… Lead Data: {"title" => "Manager, Human R…" at bounding box center [389, 209] width 216 height 23
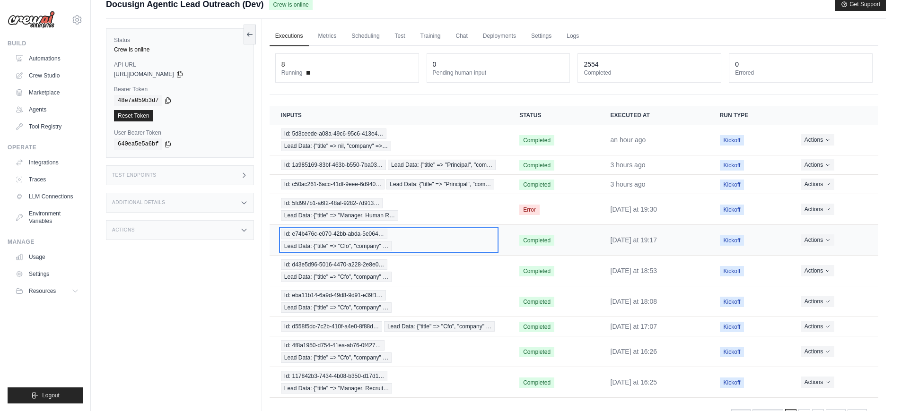
click at [462, 252] on div "Id: e74b476c-e070-42bb-abda-5e064… Lead Data: {"title" => "Cfo", "company" …" at bounding box center [389, 240] width 216 height 23
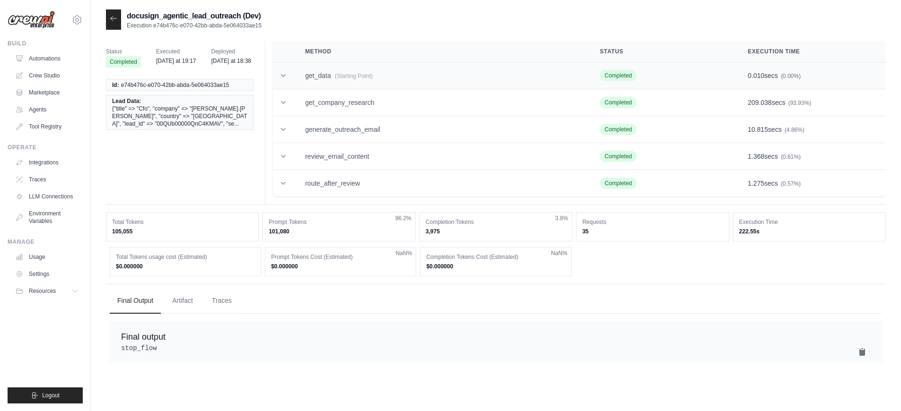
click at [374, 71] on td "get_data (Starting Point)" at bounding box center [441, 75] width 295 height 27
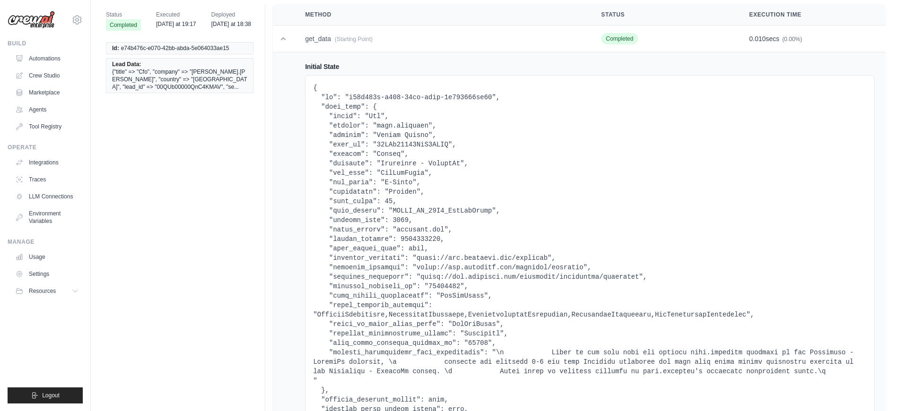
scroll to position [44, 0]
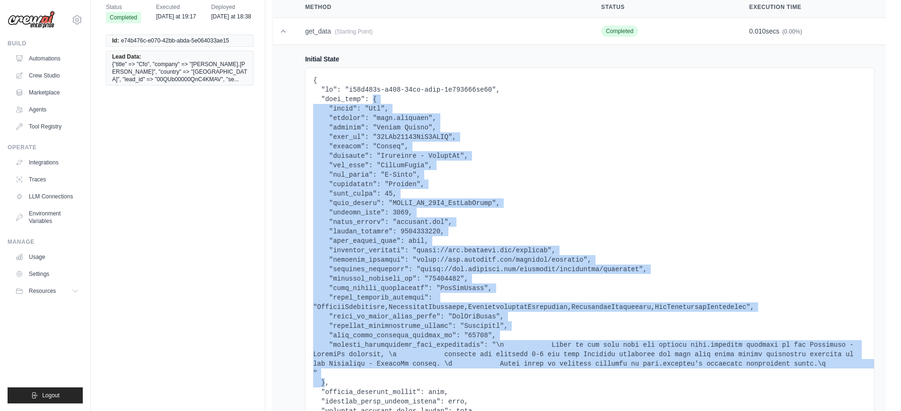
drag, startPoint x: 373, startPoint y: 99, endPoint x: 325, endPoint y: 381, distance: 286.3
click at [325, 381] on pre at bounding box center [589, 251] width 553 height 350
copy pre "{ "title": "Cfo", "company": "jeff.donofrio", "country": "United States", "lead…"
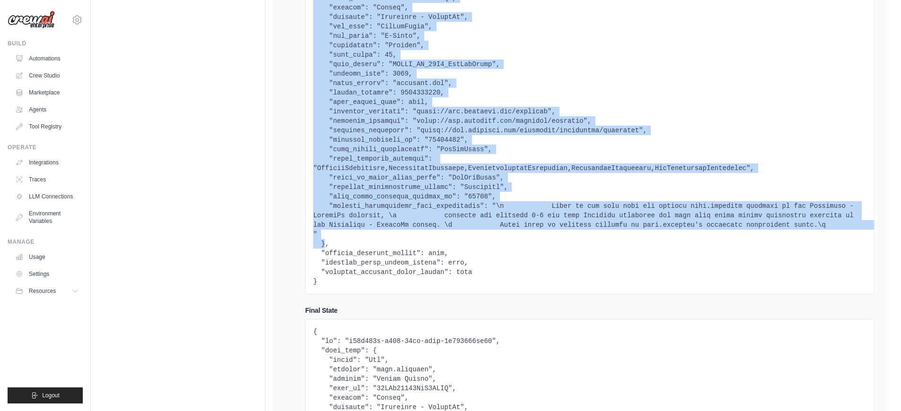
scroll to position [0, 0]
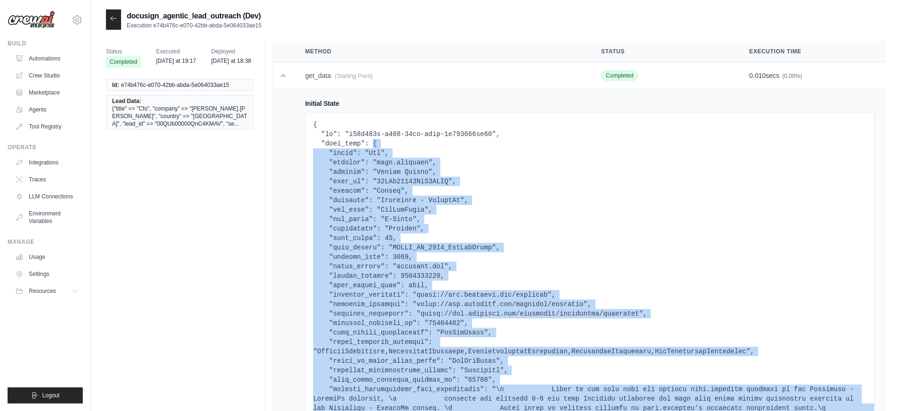
click at [112, 18] on icon at bounding box center [114, 19] width 8 height 8
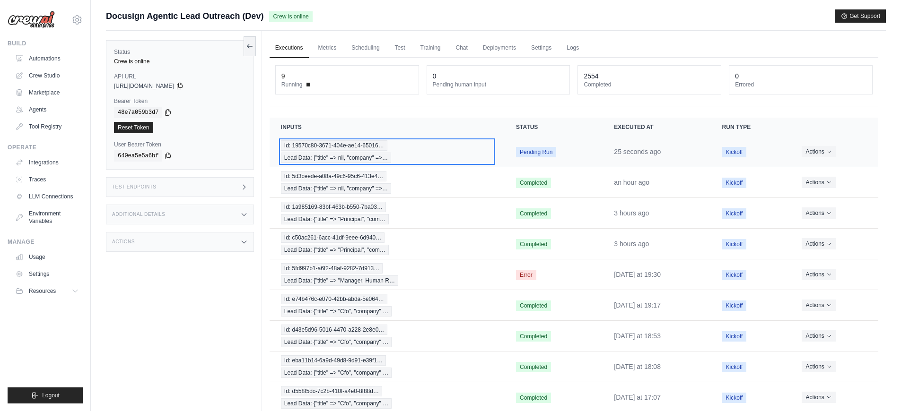
click at [427, 153] on div "Id: 19570c80-3671-404e-ae14-65016… Lead Data: {"title" => nil, "company" =>…" at bounding box center [387, 151] width 212 height 23
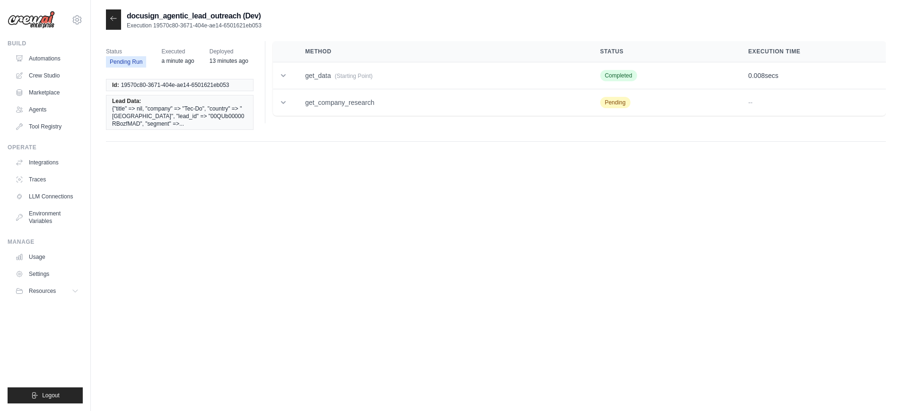
click at [116, 22] on icon at bounding box center [114, 19] width 8 height 8
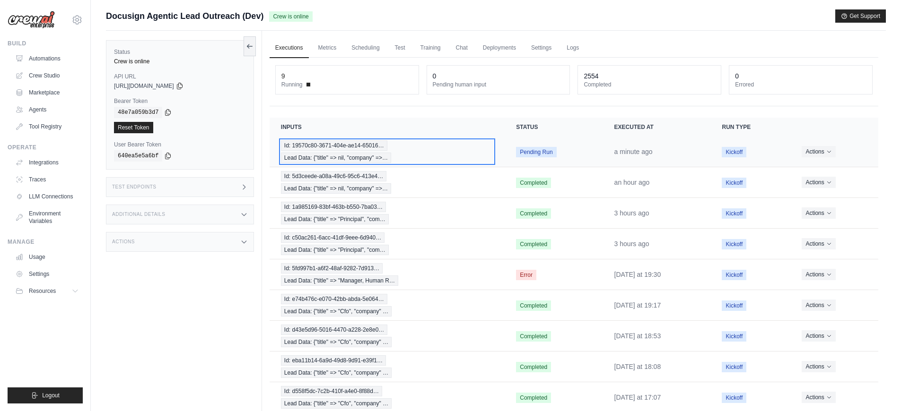
click at [479, 156] on div "Id: 19570c80-3671-404e-ae14-65016… Lead Data: {"title" => nil, "company" =>…" at bounding box center [387, 151] width 212 height 23
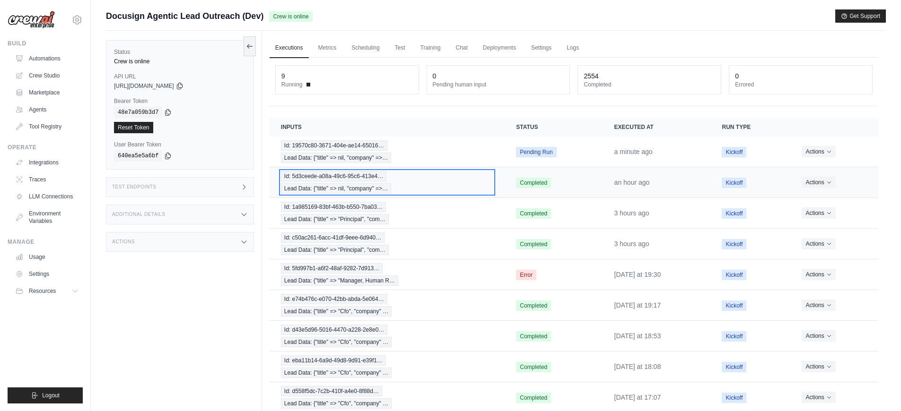
click at [456, 188] on div "Id: 5d3ceede-a08a-49c6-95c6-413e4… Lead Data: {"title" => nil, "company" =>…" at bounding box center [387, 182] width 212 height 23
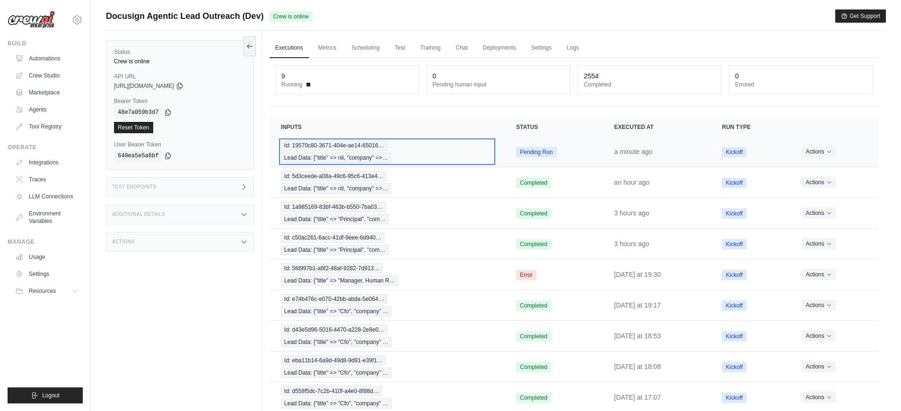
click at [389, 148] on div "Id: 19570c80-3671-404e-ae14-65016… Lead Data: {"title" => nil, "company" =>…" at bounding box center [387, 151] width 212 height 23
click at [436, 149] on div "Id: 19570c80-3671-404e-ae14-65016… Lead Data: {"title" => nil, "company" =>…" at bounding box center [387, 151] width 212 height 23
click at [471, 162] on div "Id: 19570c80-3671-404e-ae14-65016… Lead Data: {"title" => nil, "company" =>…" at bounding box center [387, 151] width 212 height 23
click at [441, 156] on div "Id: 19570c80-3671-404e-ae14-65016… Lead Data: {"title" => nil, "company" =>…" at bounding box center [387, 151] width 212 height 23
click at [461, 152] on div "Id: 19570c80-3671-404e-ae14-65016… Lead Data: {"title" => nil, "company" =>…" at bounding box center [387, 151] width 212 height 23
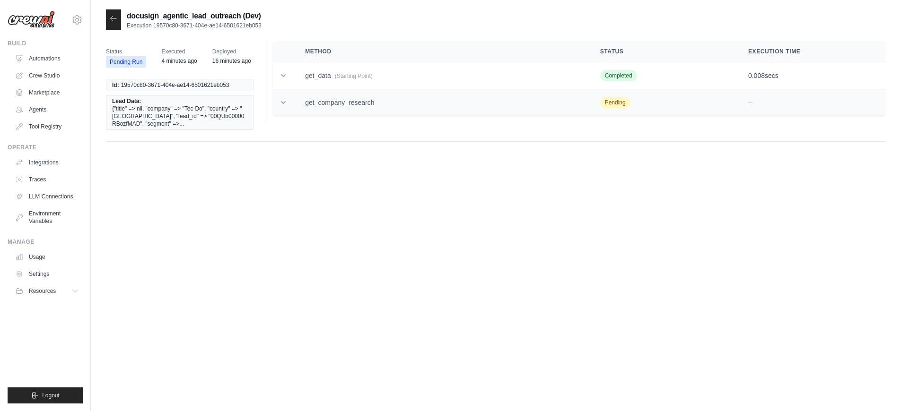
click at [393, 109] on td "get_company_research" at bounding box center [441, 102] width 295 height 27
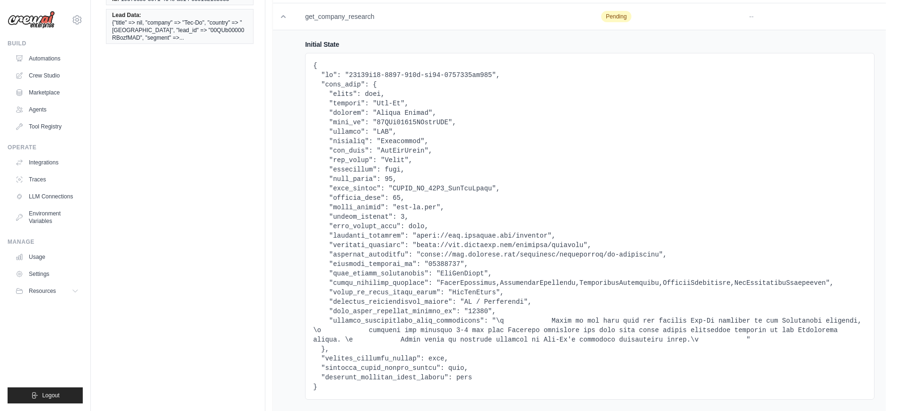
scroll to position [32, 0]
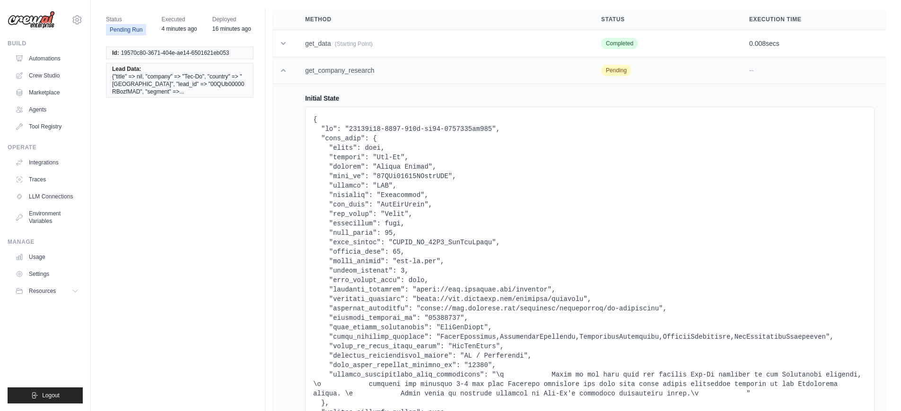
click at [285, 74] on icon at bounding box center [283, 70] width 9 height 9
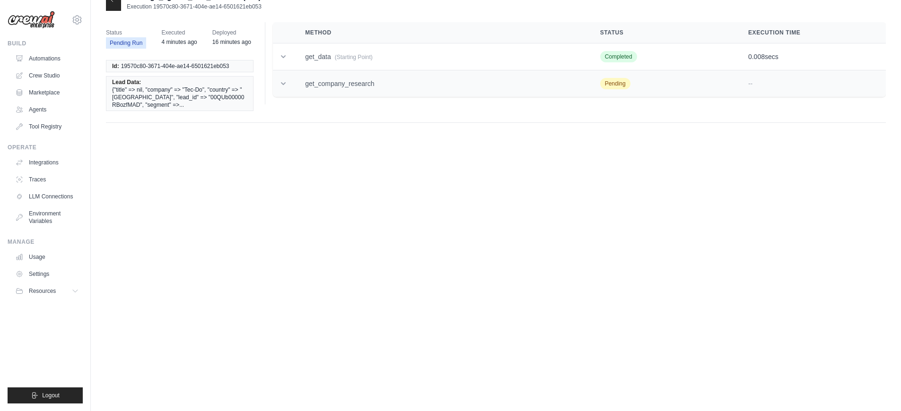
scroll to position [19, 0]
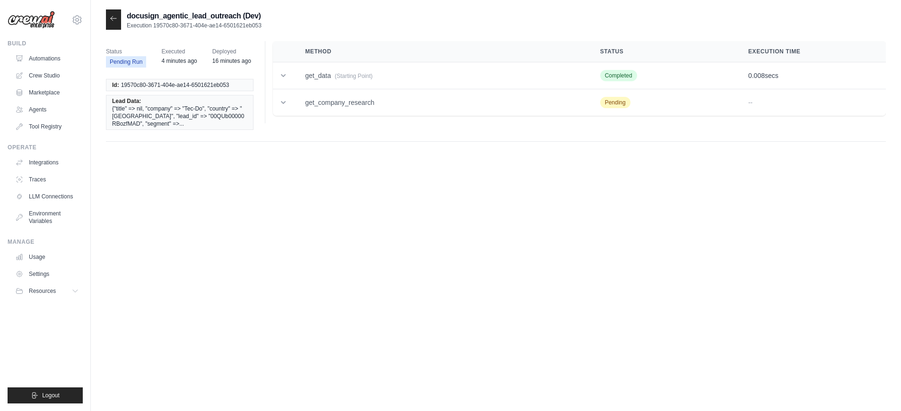
click at [114, 24] on div at bounding box center [113, 19] width 15 height 20
click at [114, 22] on icon at bounding box center [114, 19] width 8 height 8
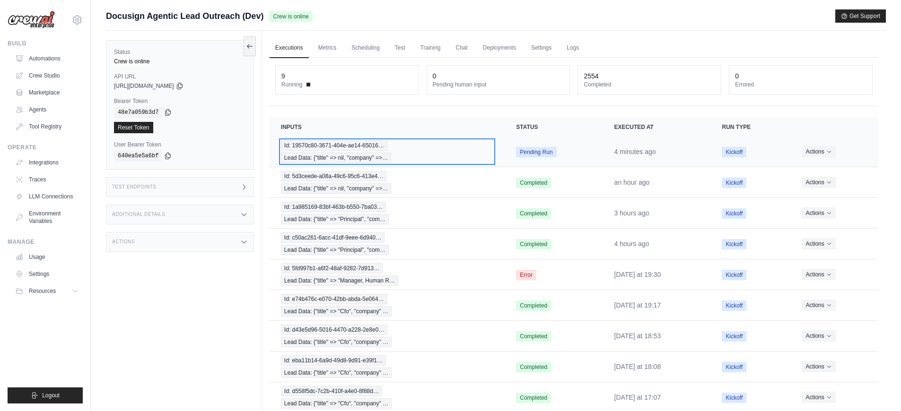
click at [435, 159] on div "Id: 19570c80-3671-404e-ae14-65016… Lead Data: {"title" => nil, "company" =>…" at bounding box center [387, 151] width 212 height 23
click at [407, 147] on div "Id: 19570c80-3671-404e-ae14-65016… Lead Data: {"title" => nil, "company" =>…" at bounding box center [387, 151] width 212 height 23
click at [416, 156] on div "Id: 19570c80-3671-404e-ae14-65016… Lead Data: {"title" => nil, "company" =>…" at bounding box center [387, 151] width 212 height 23
click at [418, 145] on div "Id: 19570c80-3671-404e-ae14-65016… Lead Data: {"title" => nil, "company" =>…" at bounding box center [387, 151] width 212 height 23
click at [479, 156] on div "Id: 19570c80-3671-404e-ae14-65016… Lead Data: {"title" => nil, "company" =>…" at bounding box center [387, 151] width 212 height 23
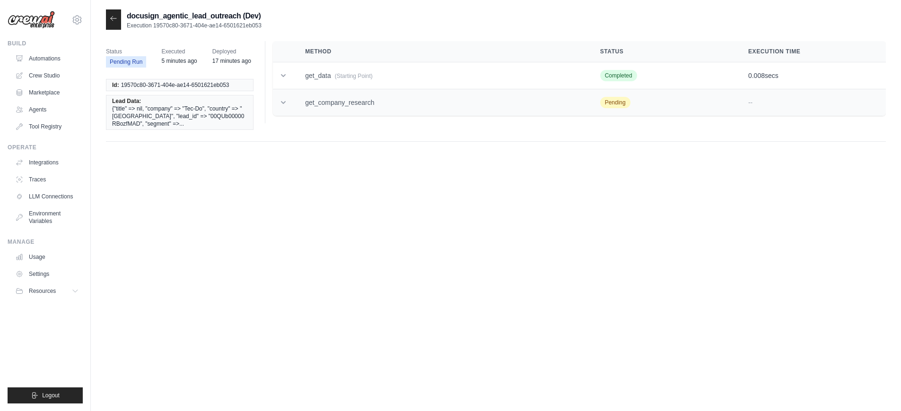
click at [382, 101] on td "get_company_research" at bounding box center [441, 102] width 295 height 27
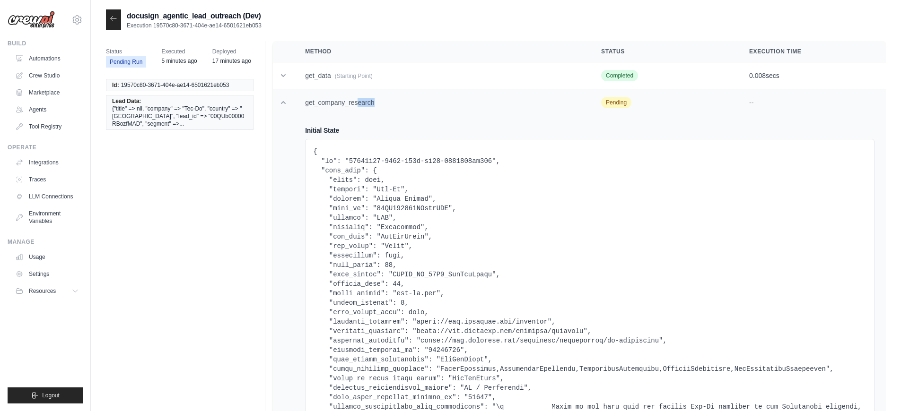
click at [382, 101] on td "get_company_research" at bounding box center [442, 102] width 296 height 27
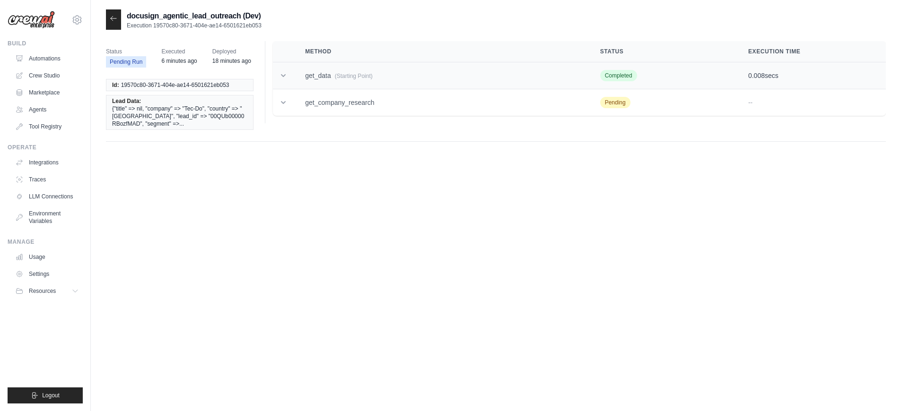
click at [386, 86] on td "get_data (Starting Point)" at bounding box center [441, 75] width 295 height 27
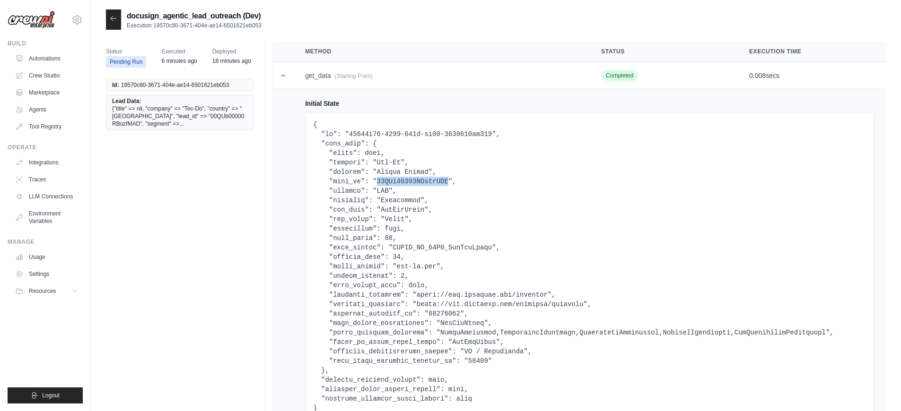
drag, startPoint x: 448, startPoint y: 182, endPoint x: 376, endPoint y: 184, distance: 71.9
click at [376, 184] on pre at bounding box center [589, 266] width 553 height 293
click at [423, 182] on pre at bounding box center [589, 266] width 553 height 293
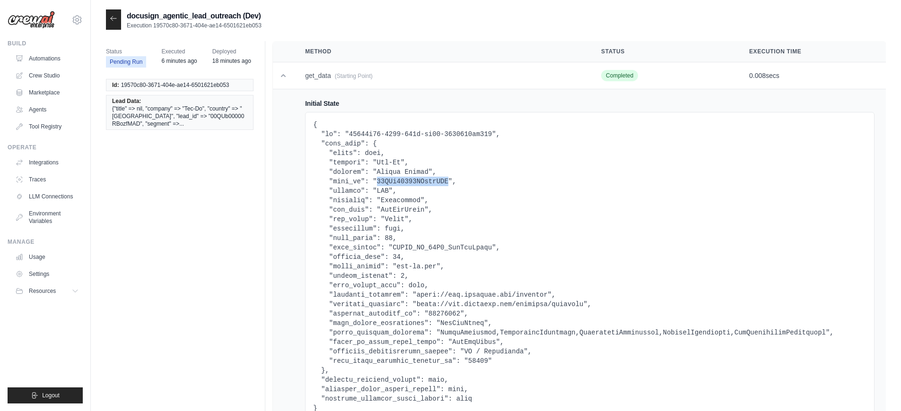
copy pre "00QUb00000RBozfMAD"
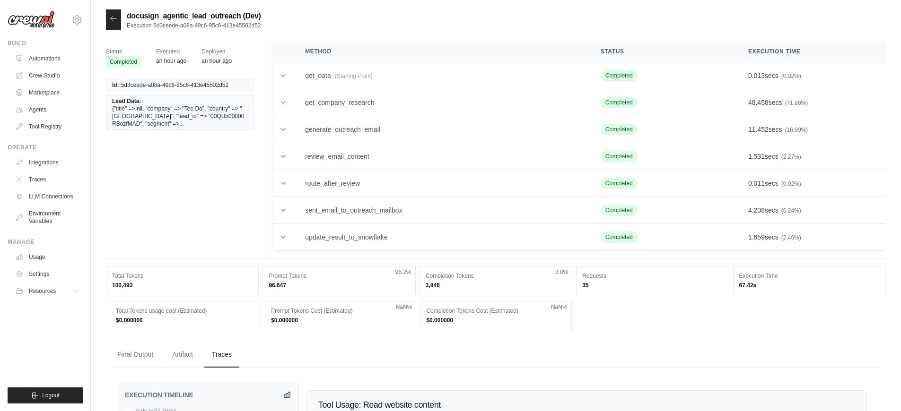
click at [114, 20] on icon at bounding box center [114, 19] width 8 height 8
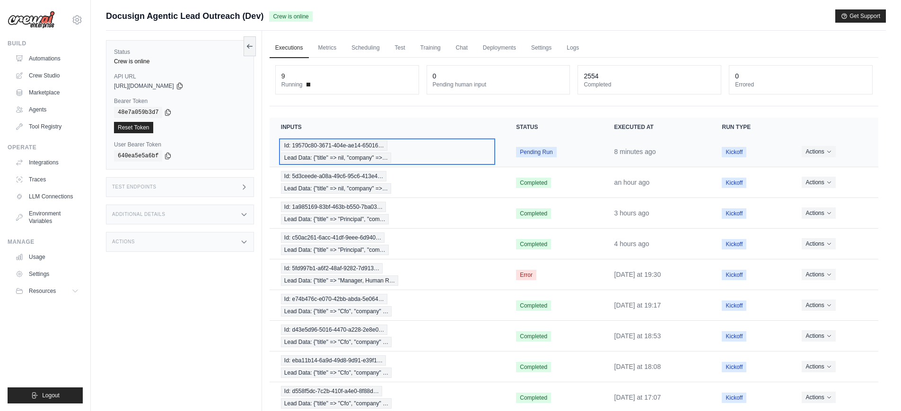
click at [432, 158] on div "Id: 19570c80-3671-404e-ae14-65016… Lead Data: {"title" => nil, "company" =>…" at bounding box center [387, 151] width 212 height 23
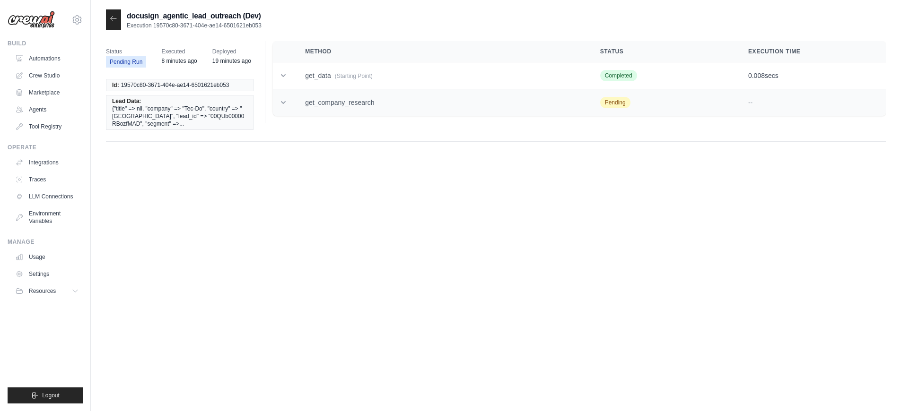
click at [414, 107] on td "get_company_research" at bounding box center [441, 102] width 295 height 27
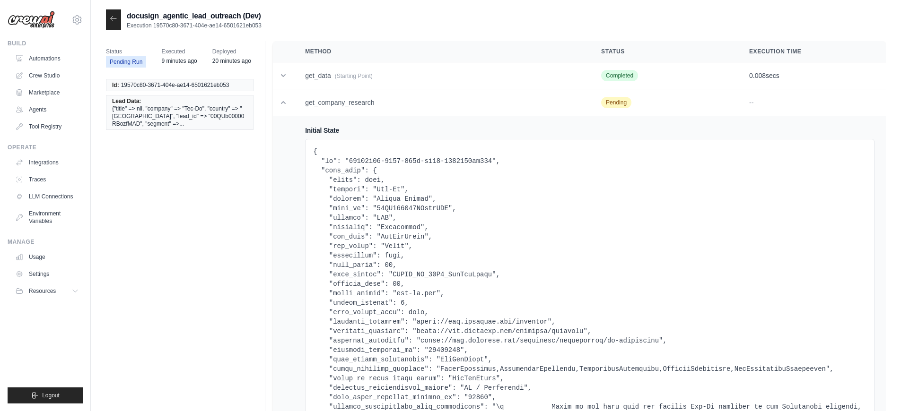
click at [108, 22] on div at bounding box center [113, 19] width 15 height 20
click at [112, 22] on icon at bounding box center [114, 19] width 8 height 8
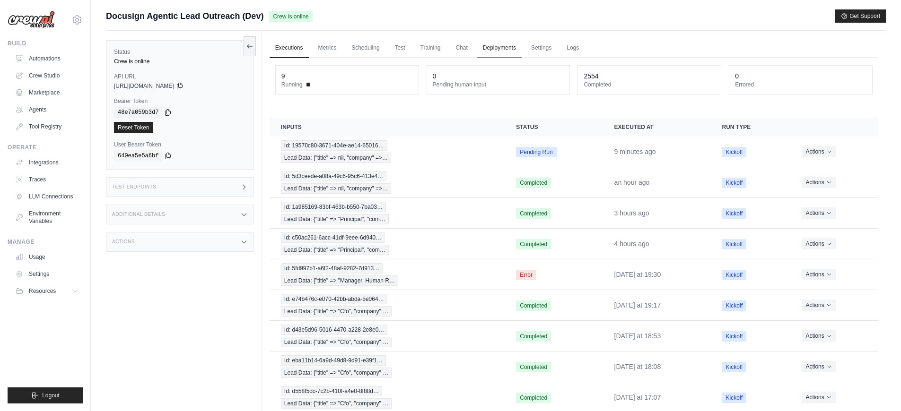
click at [510, 53] on link "Deployments" at bounding box center [499, 48] width 44 height 20
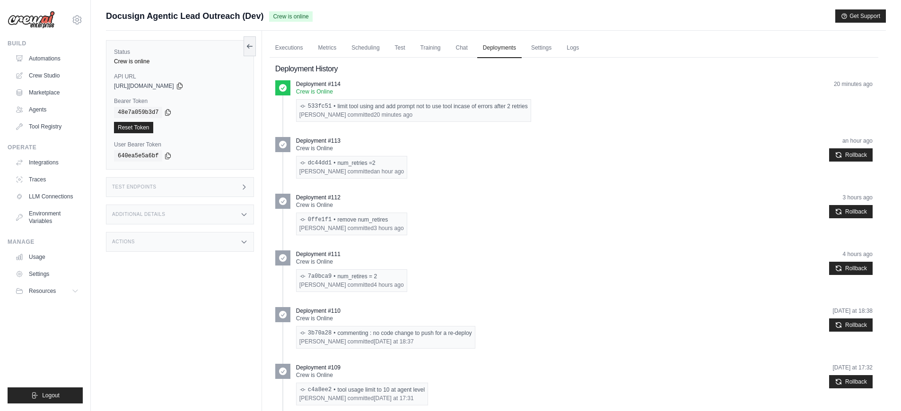
click at [429, 105] on div "533fc51 • limit tool using and add prompt not to use tool incase of errors afte…" at bounding box center [413, 107] width 228 height 8
click at [294, 54] on link "Executions" at bounding box center [289, 48] width 39 height 20
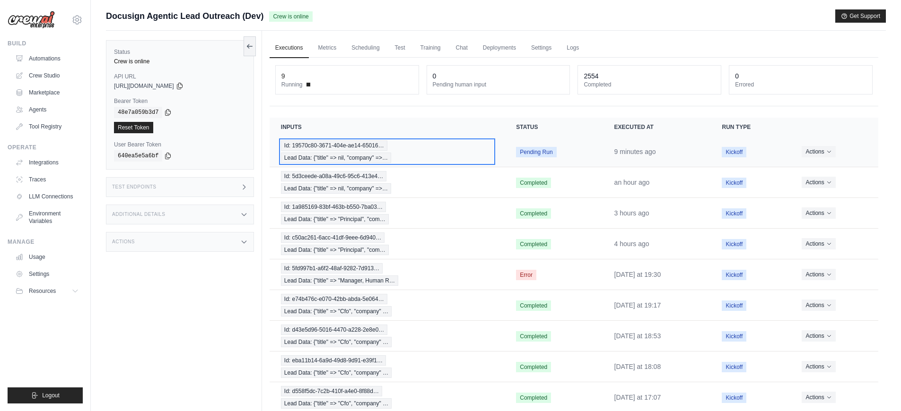
click at [428, 155] on div "Id: 19570c80-3671-404e-ae14-65016… Lead Data: {"title" => nil, "company" =>…" at bounding box center [387, 151] width 212 height 23
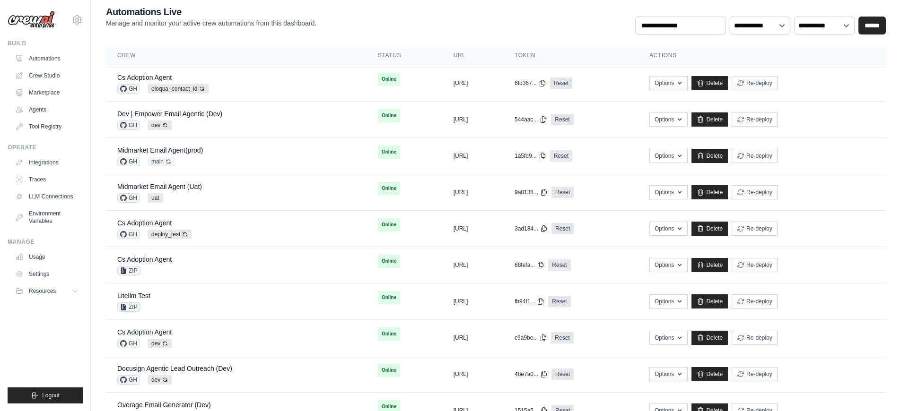
scroll to position [221, 0]
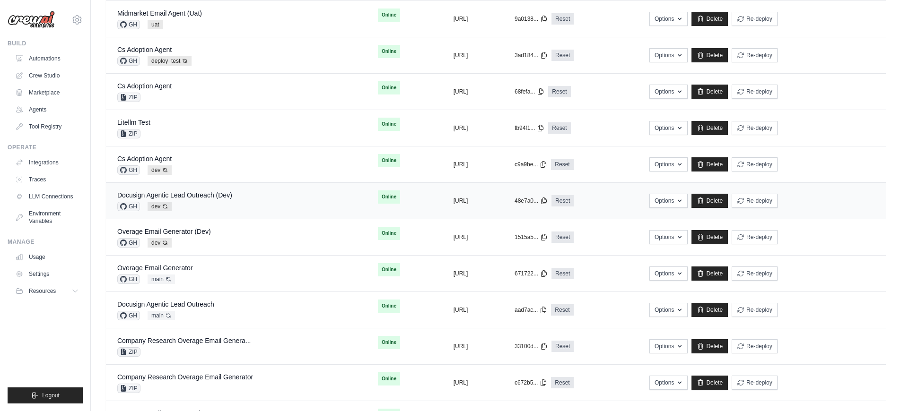
click at [254, 208] on div "Docusign Agentic Lead Outreach (Dev) GH dev Auto-deploy enabled" at bounding box center [236, 201] width 238 height 21
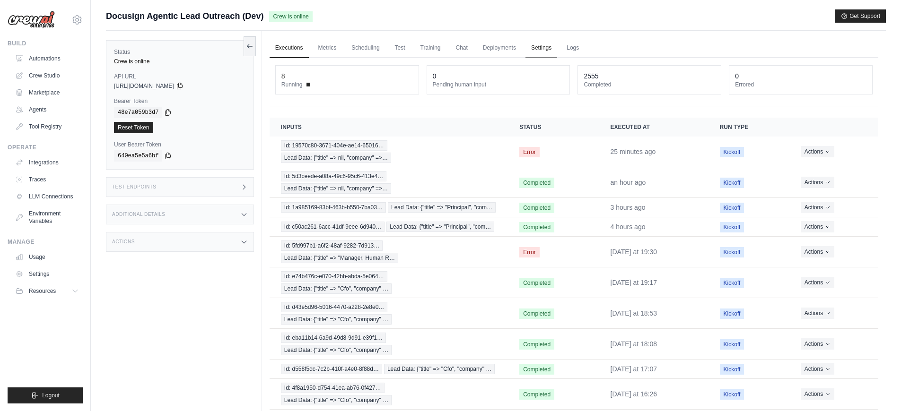
click at [540, 45] on link "Settings" at bounding box center [541, 48] width 32 height 20
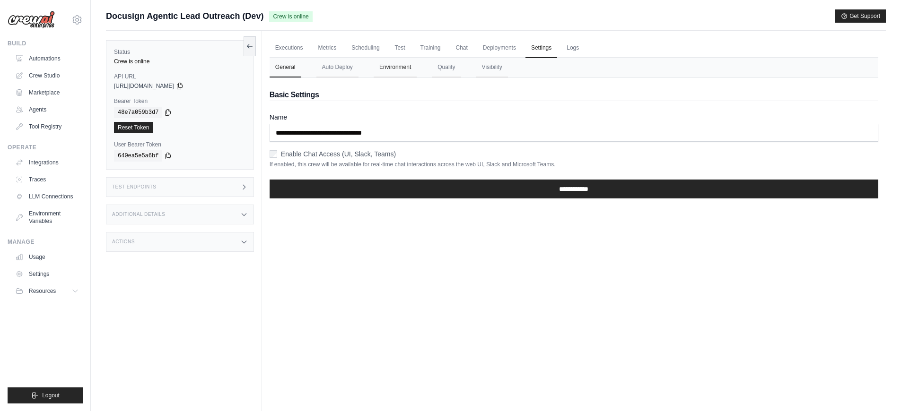
click at [400, 70] on button "Environment" at bounding box center [395, 68] width 43 height 20
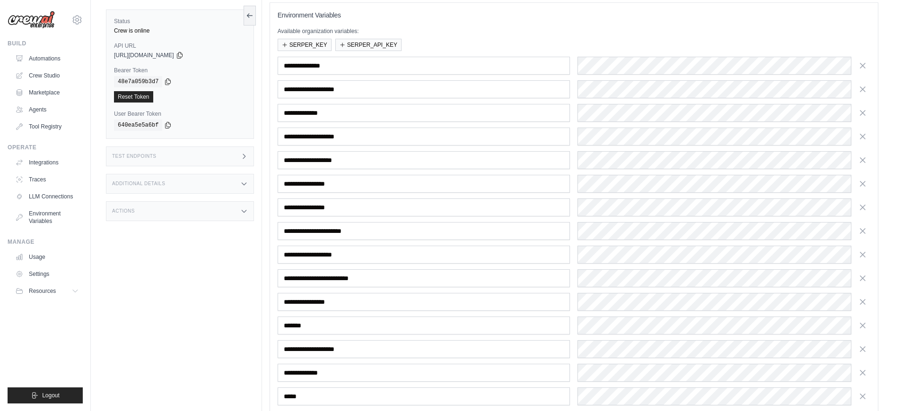
scroll to position [164, 0]
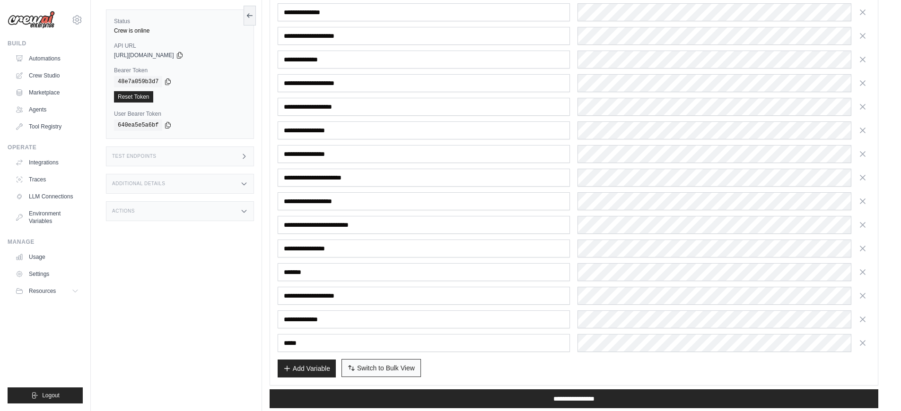
click at [412, 367] on span "Switch to Bulk View" at bounding box center [386, 368] width 58 height 9
type textarea "**********"
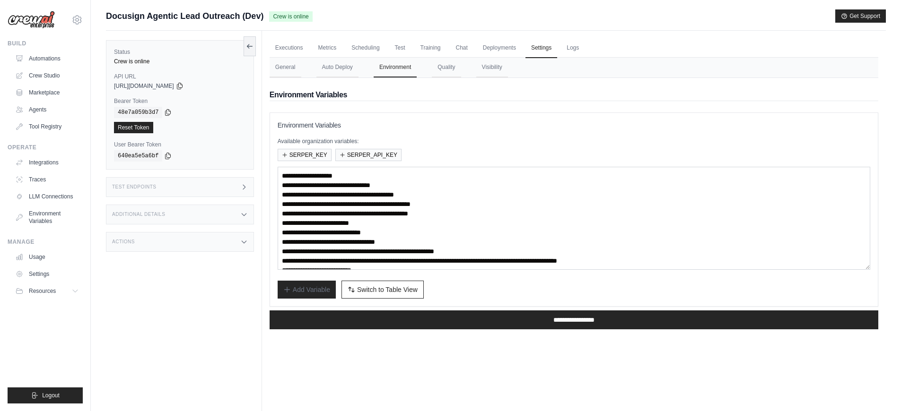
scroll to position [12, 0]
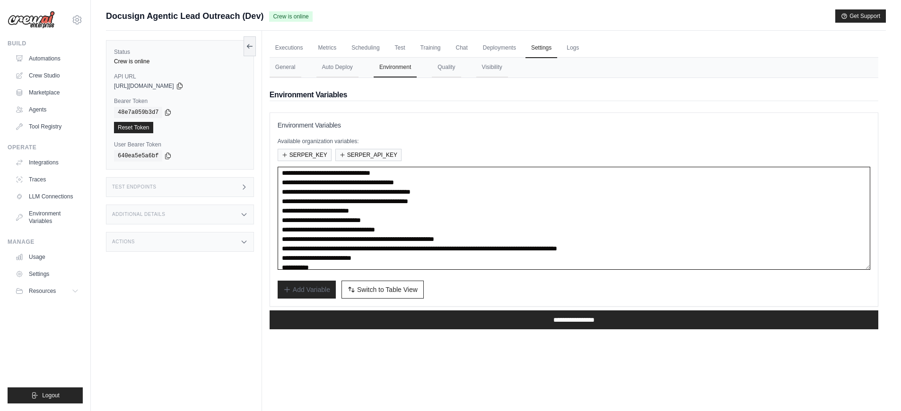
click at [328, 184] on textarea "**********" at bounding box center [574, 218] width 593 height 103
click at [502, 201] on textarea "**********" at bounding box center [574, 218] width 593 height 103
click at [248, 48] on icon at bounding box center [250, 46] width 8 height 8
